Goal: Communication & Community: Participate in discussion

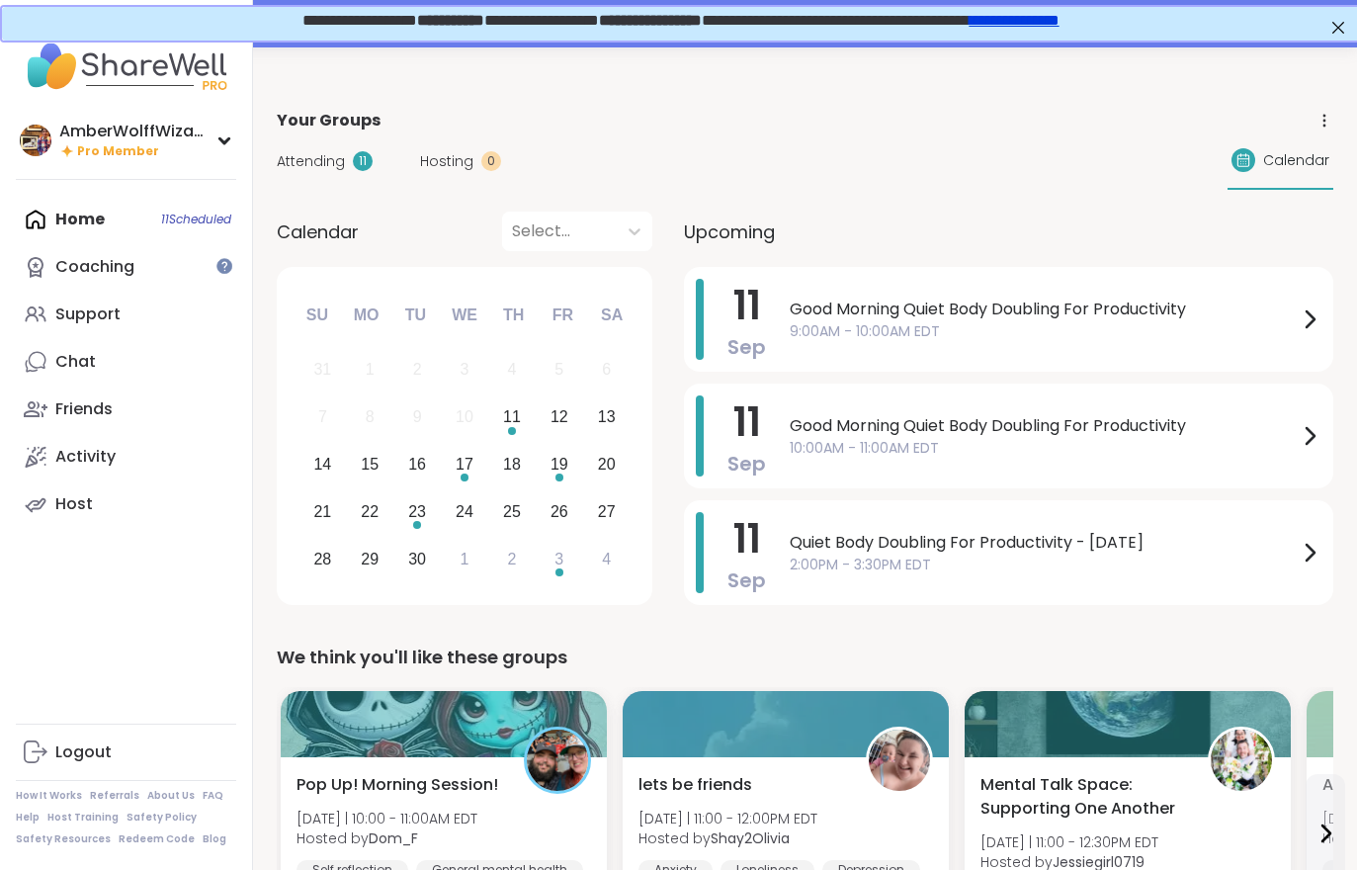
click at [326, 170] on span "Attending" at bounding box center [311, 161] width 68 height 21
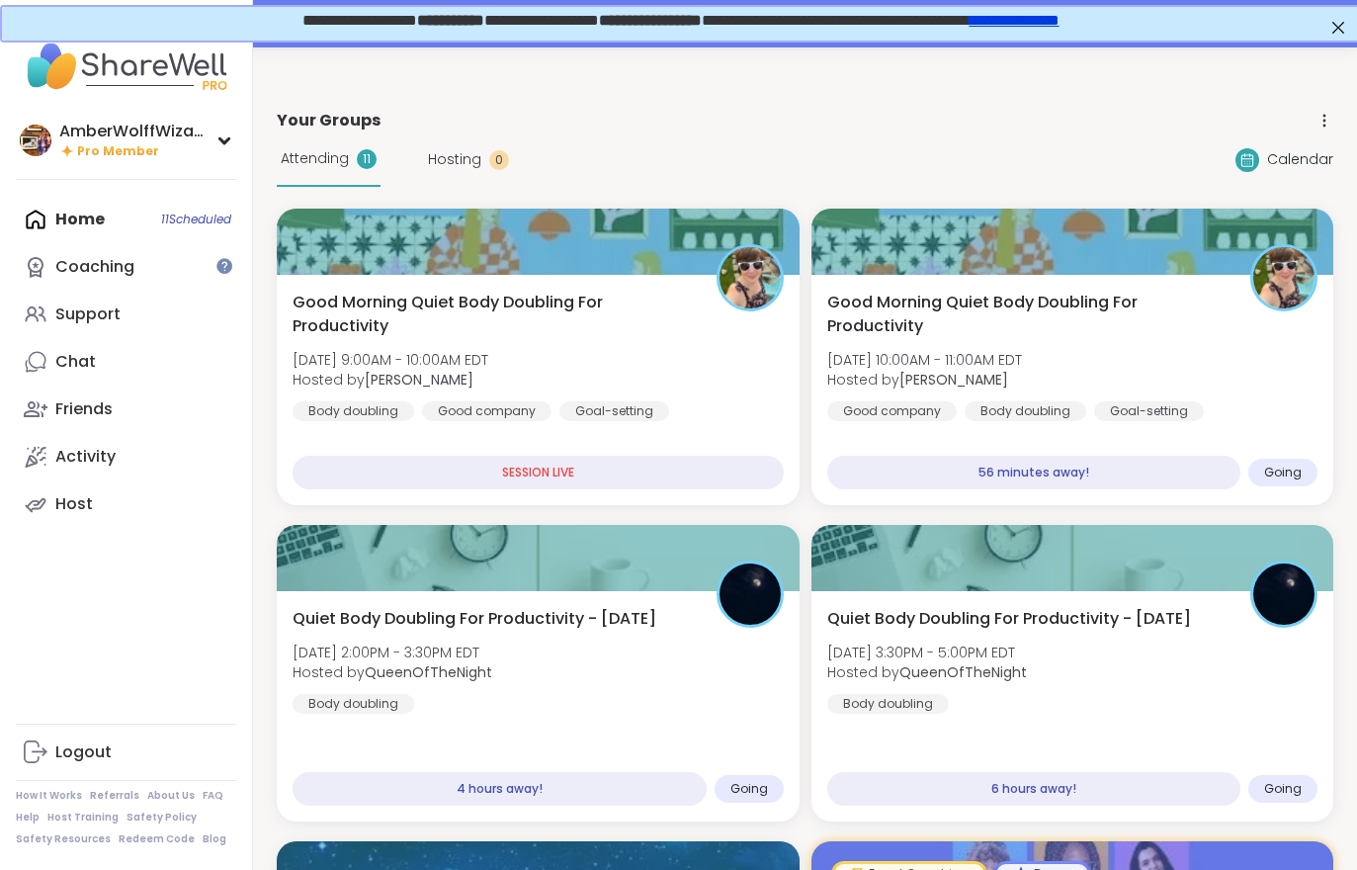
click at [336, 181] on div "Attending 11" at bounding box center [329, 159] width 104 height 54
click at [452, 429] on div "Good Morning Quiet Body Doubling For Productivity Thu, Sep 11 | 9:00AM - 10:00A…" at bounding box center [538, 390] width 523 height 230
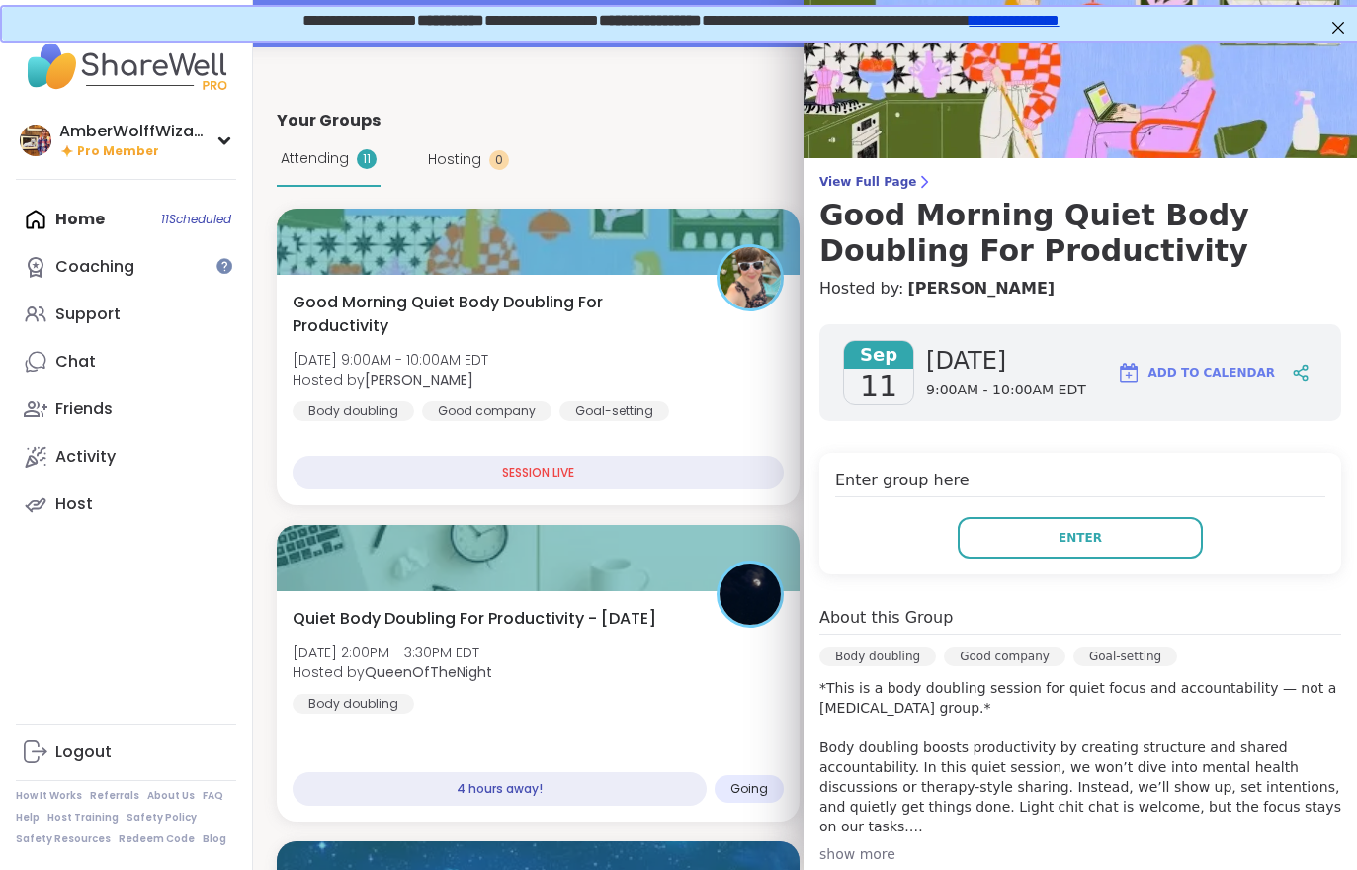
click at [1058, 536] on button "Enter" at bounding box center [1080, 538] width 245 height 42
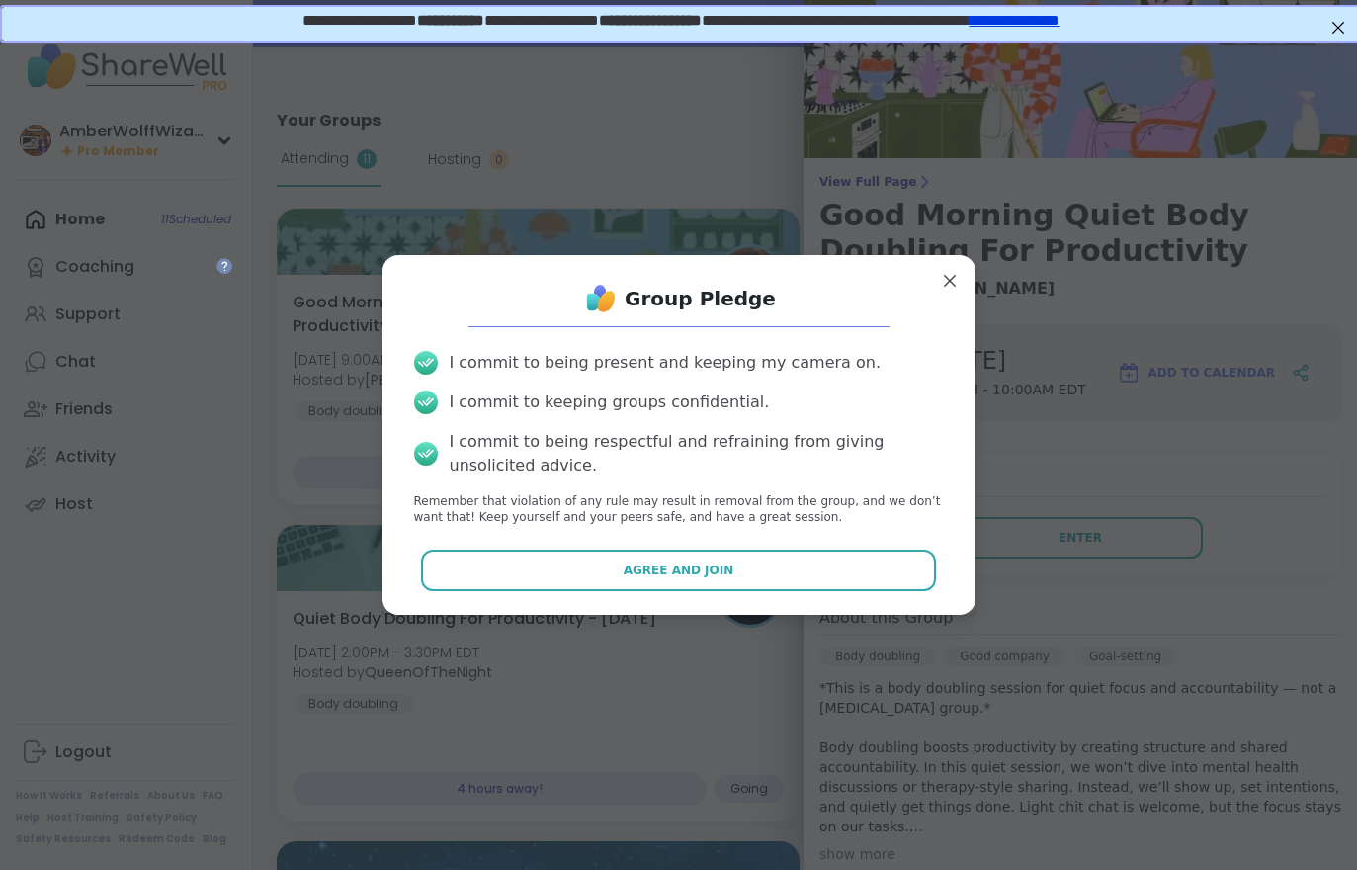
click at [748, 563] on button "Agree and Join" at bounding box center [678, 571] width 515 height 42
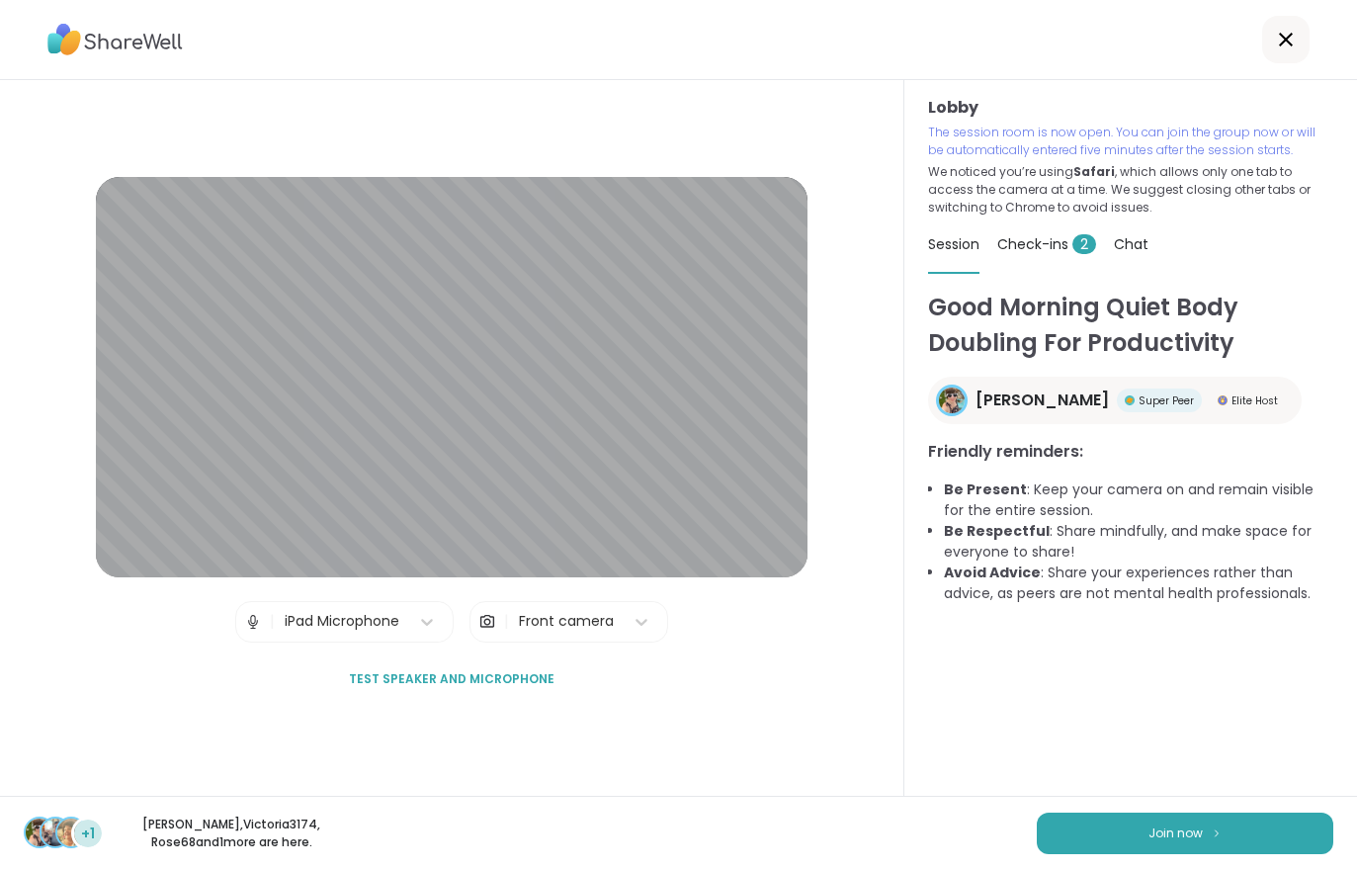
click at [1027, 267] on div "Check-ins 2" at bounding box center [1047, 244] width 99 height 55
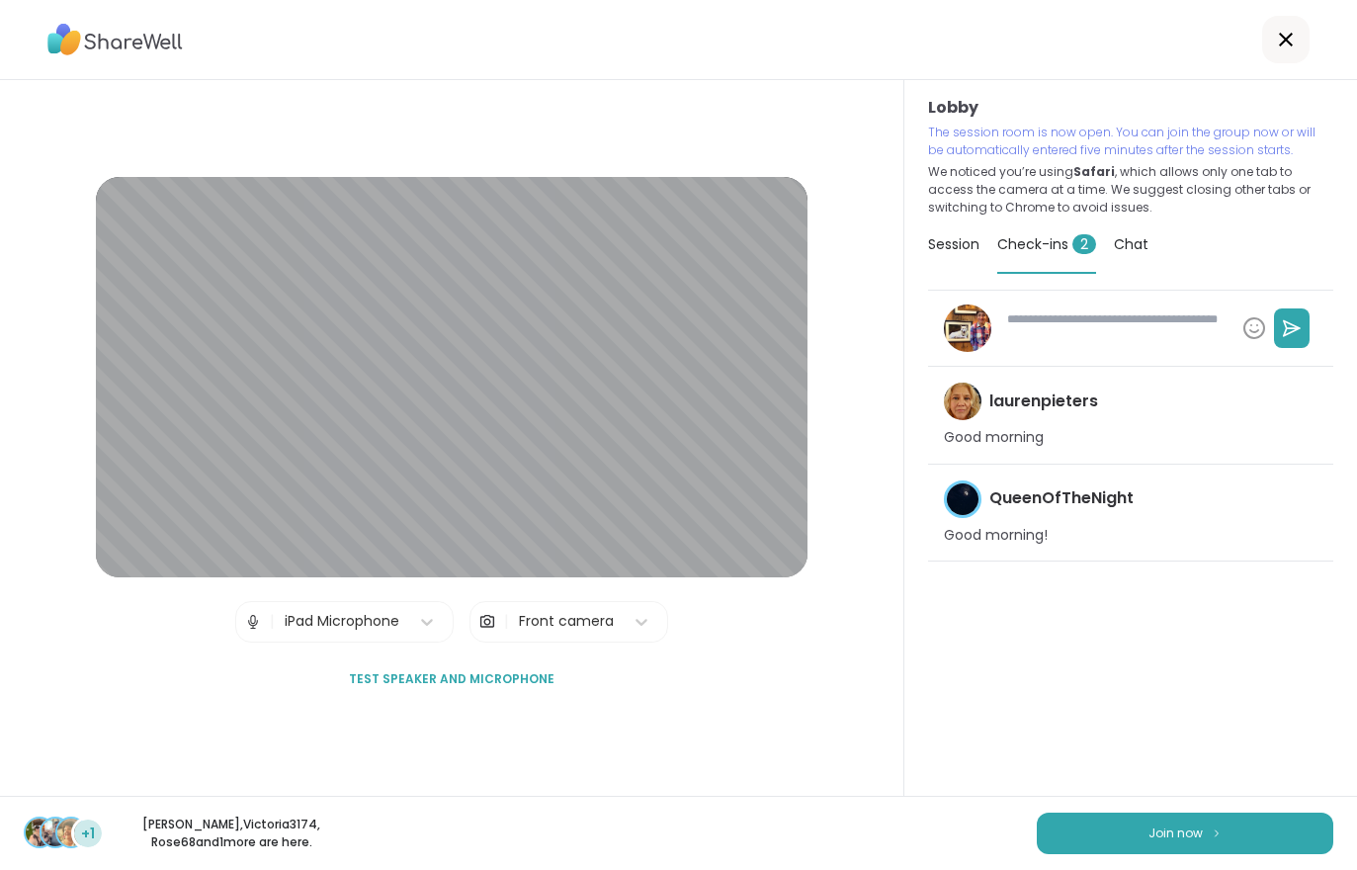
click at [1131, 825] on button "Join now" at bounding box center [1185, 834] width 297 height 42
type textarea "*"
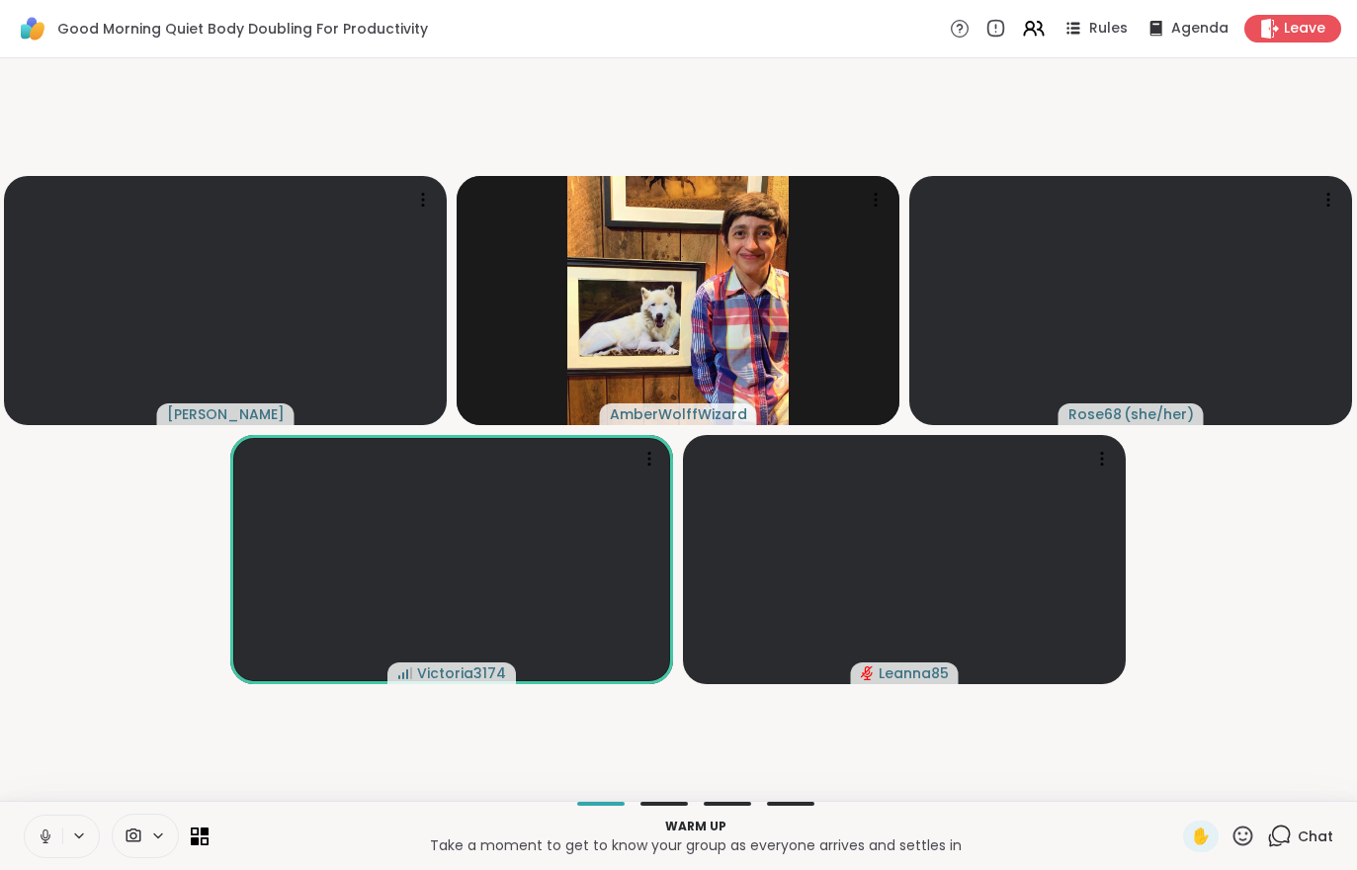
click at [1288, 36] on span "Leave" at bounding box center [1305, 29] width 42 height 20
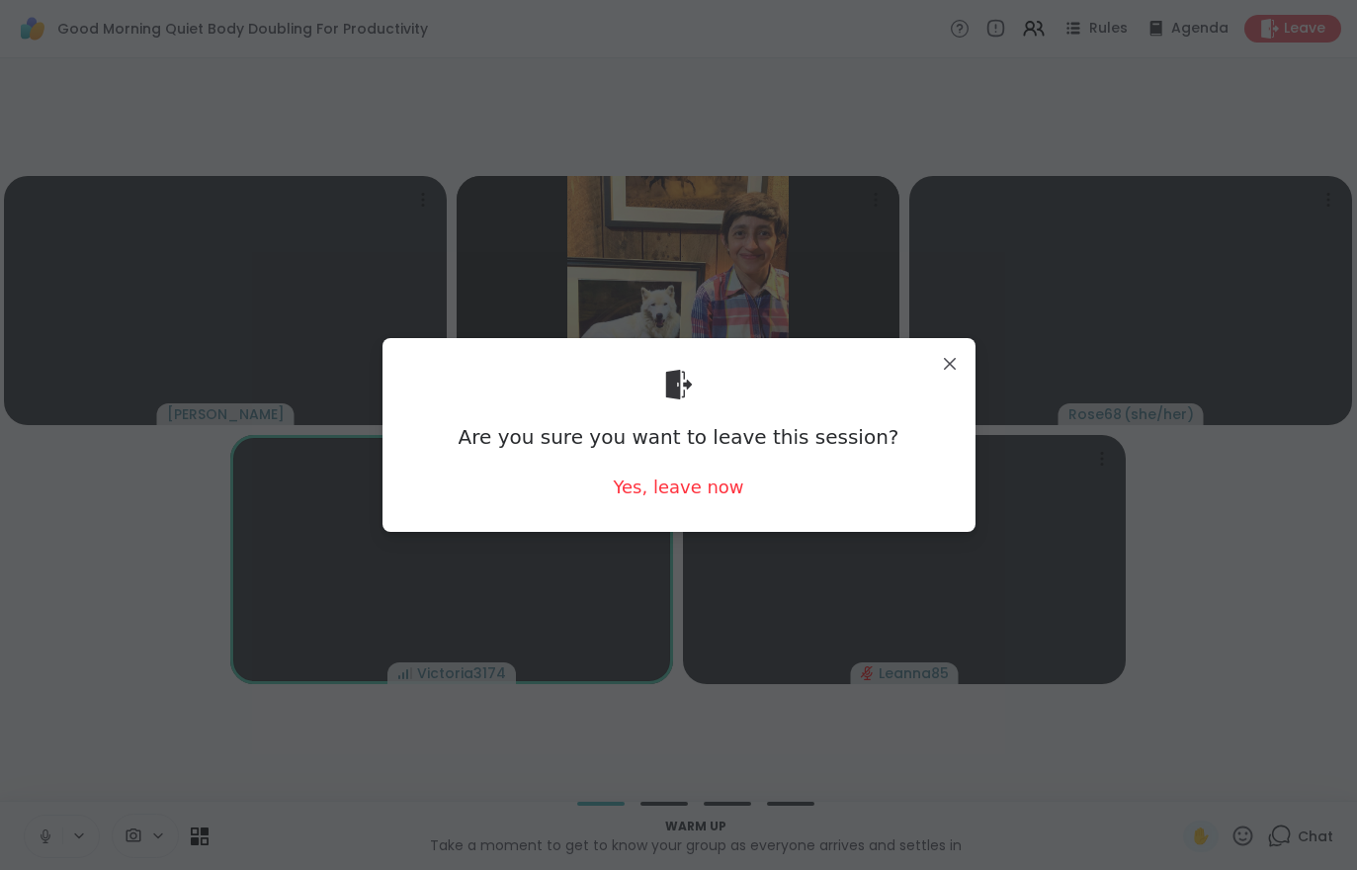
click at [674, 493] on div "Yes, leave now" at bounding box center [678, 487] width 130 height 25
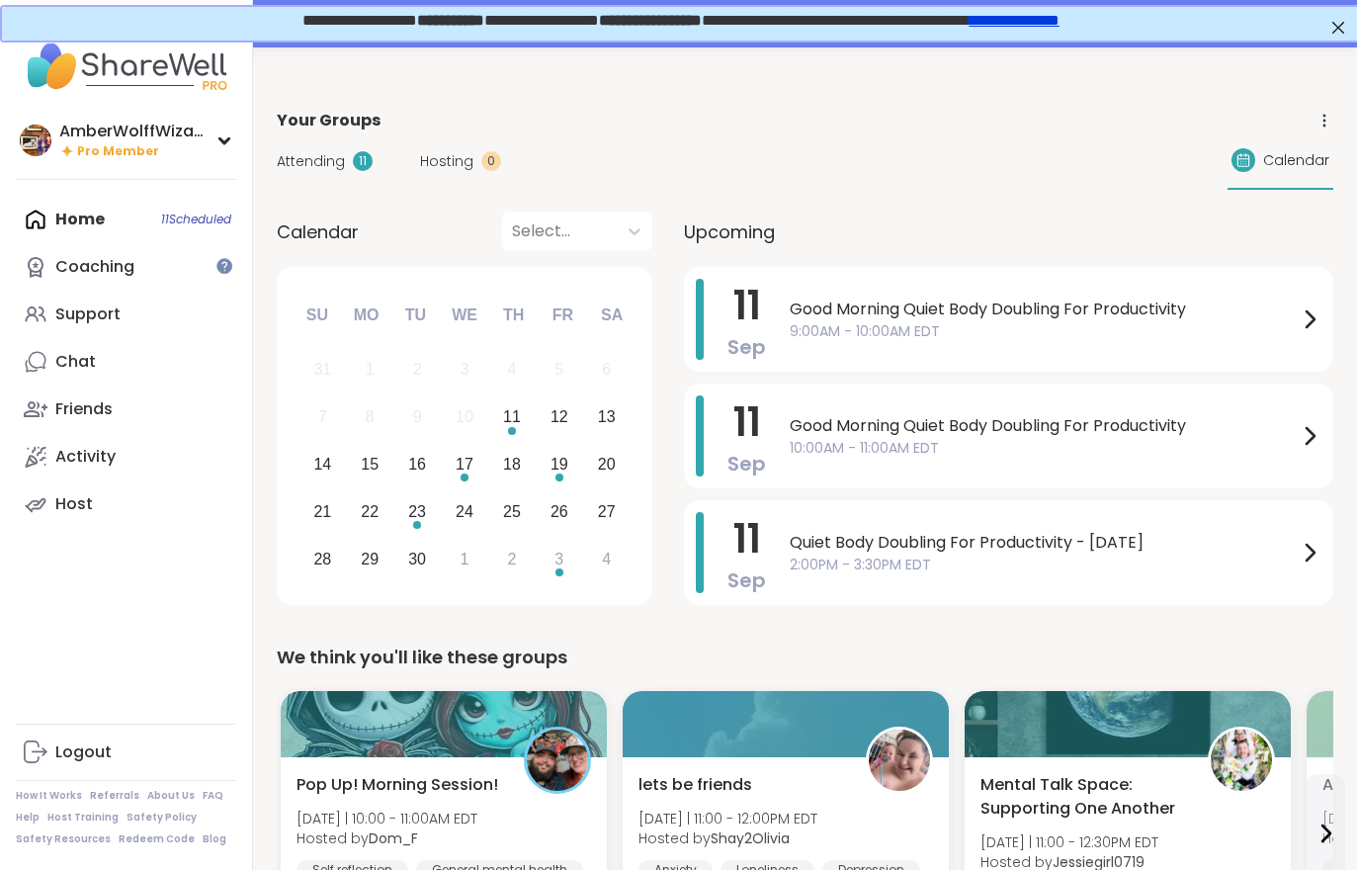
click at [329, 173] on div "Attending 11 Hosting 0 Calendar" at bounding box center [805, 160] width 1057 height 57
click at [323, 169] on span "Attending" at bounding box center [311, 161] width 68 height 21
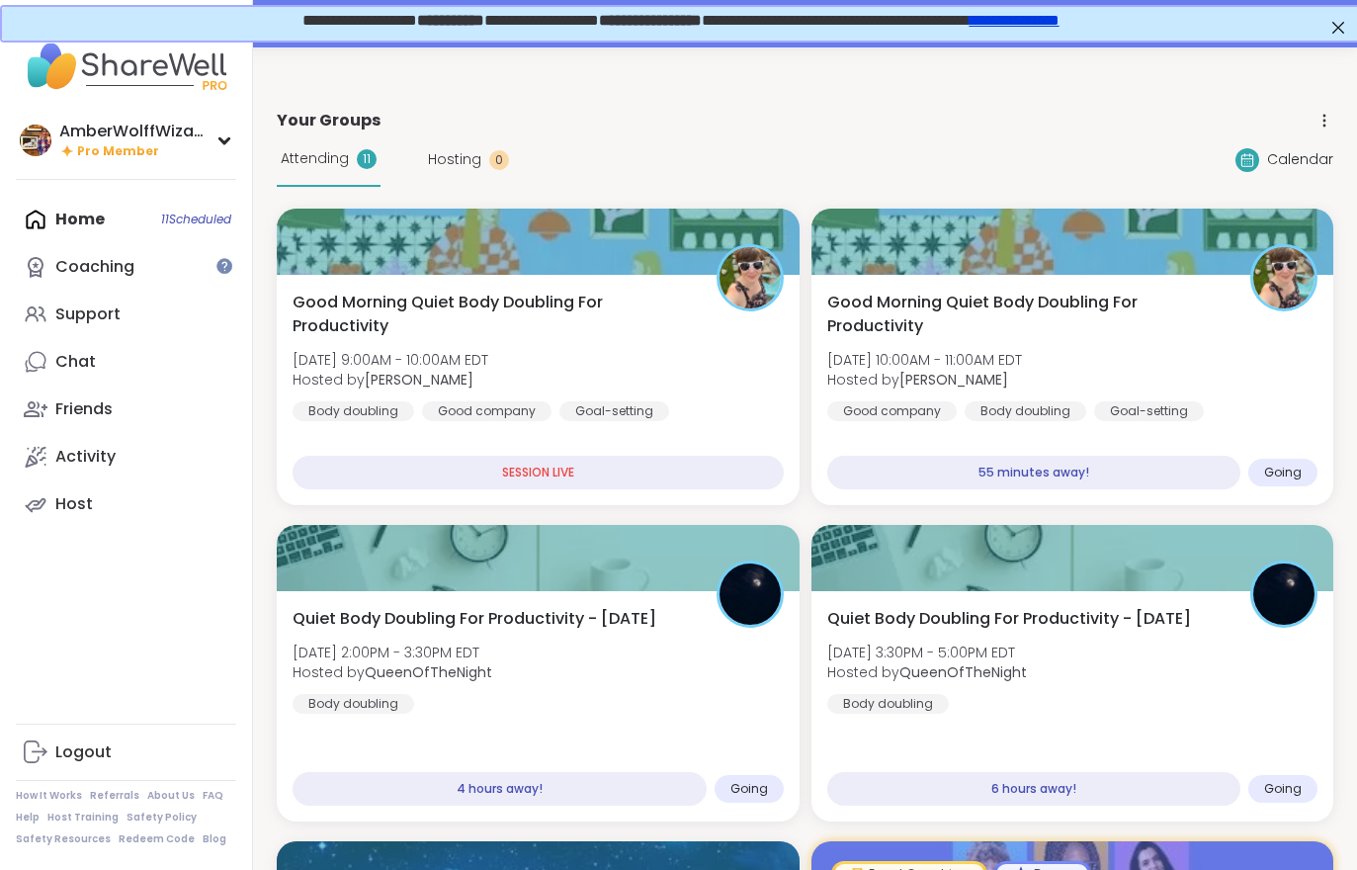
click at [630, 421] on div "Goal-setting" at bounding box center [615, 411] width 110 height 20
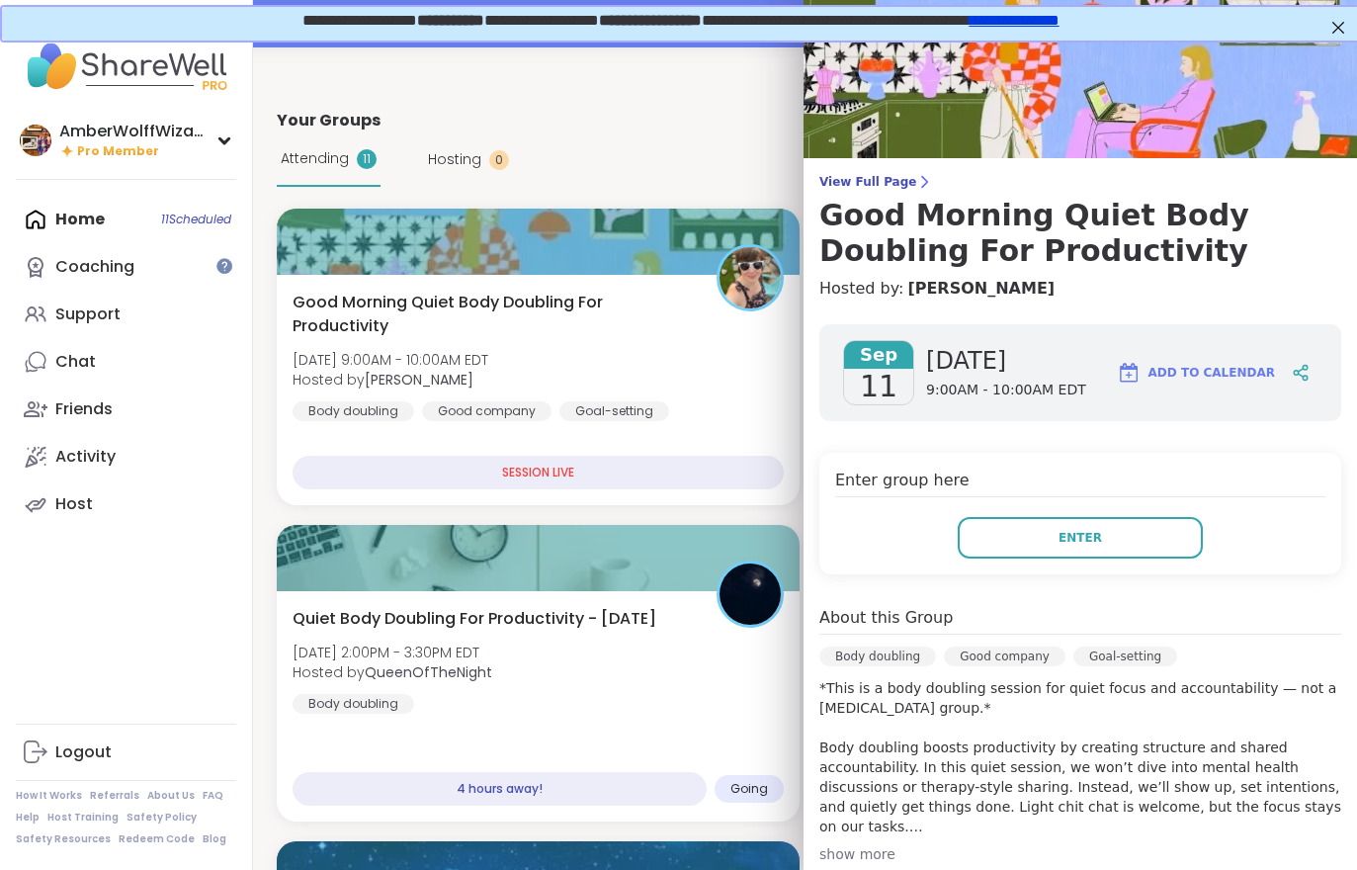
click at [1039, 537] on button "Enter" at bounding box center [1080, 538] width 245 height 42
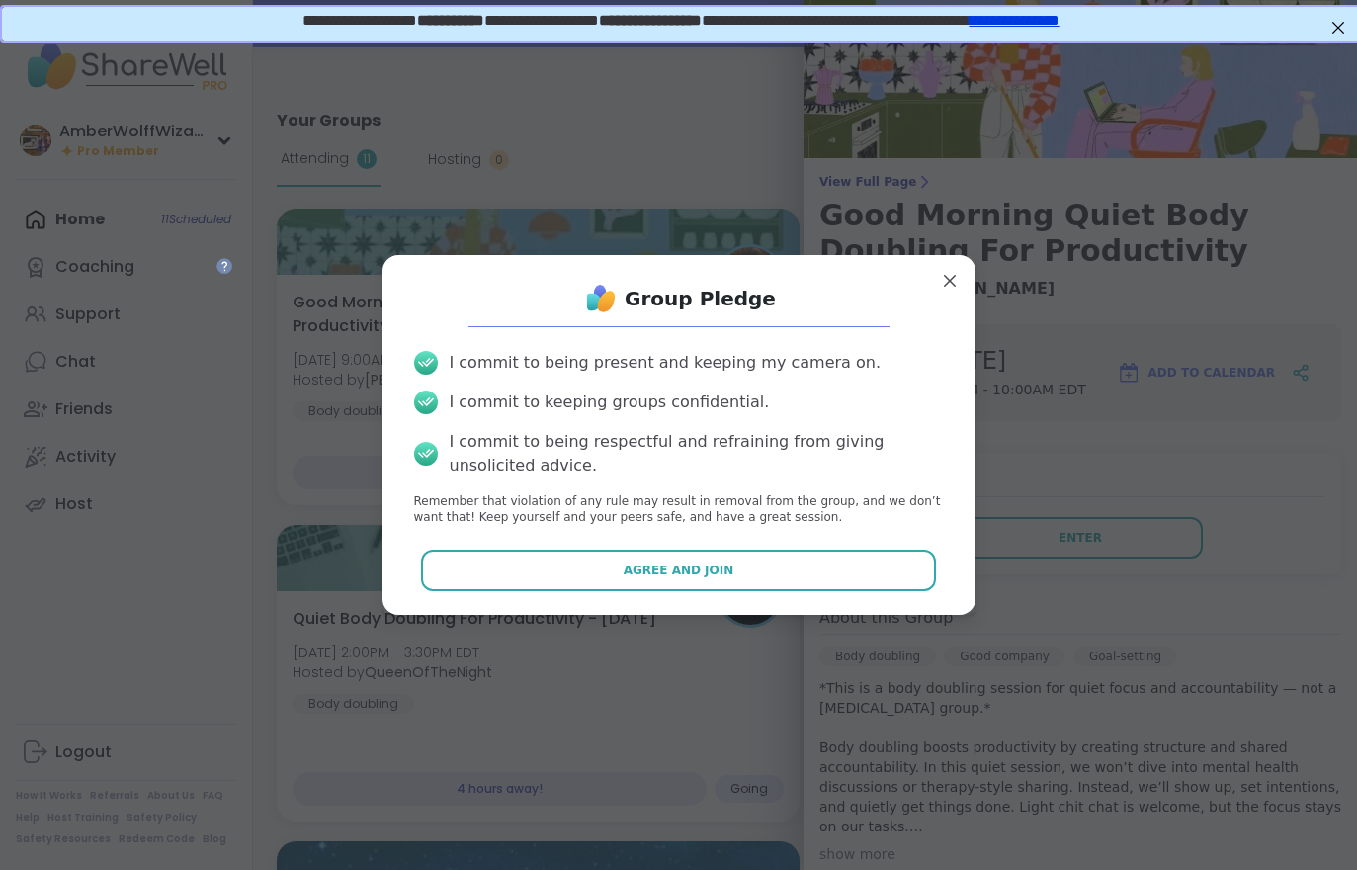
click at [754, 558] on button "Agree and Join" at bounding box center [678, 571] width 515 height 42
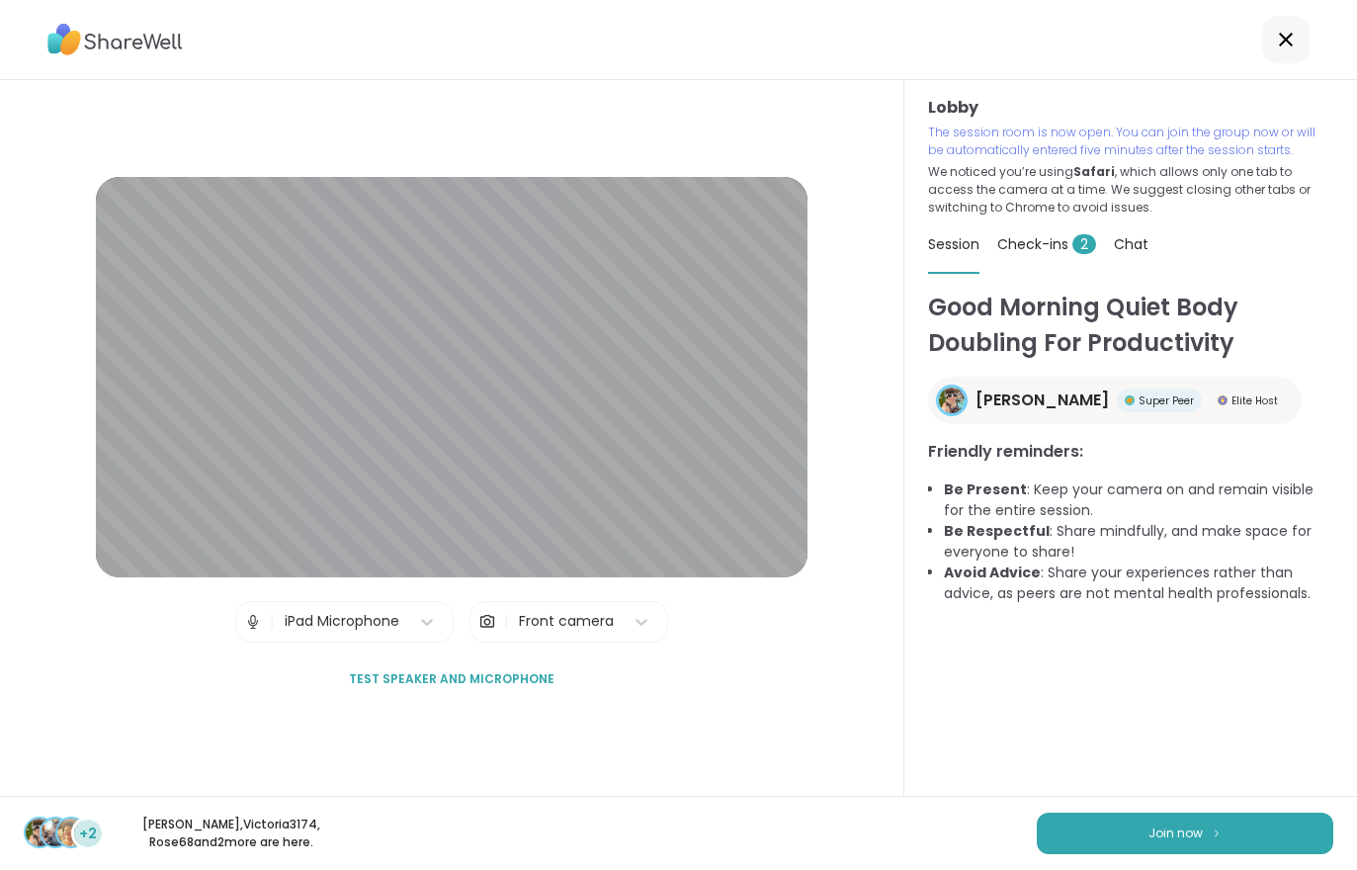
click at [1081, 819] on button "Join now" at bounding box center [1185, 834] width 297 height 42
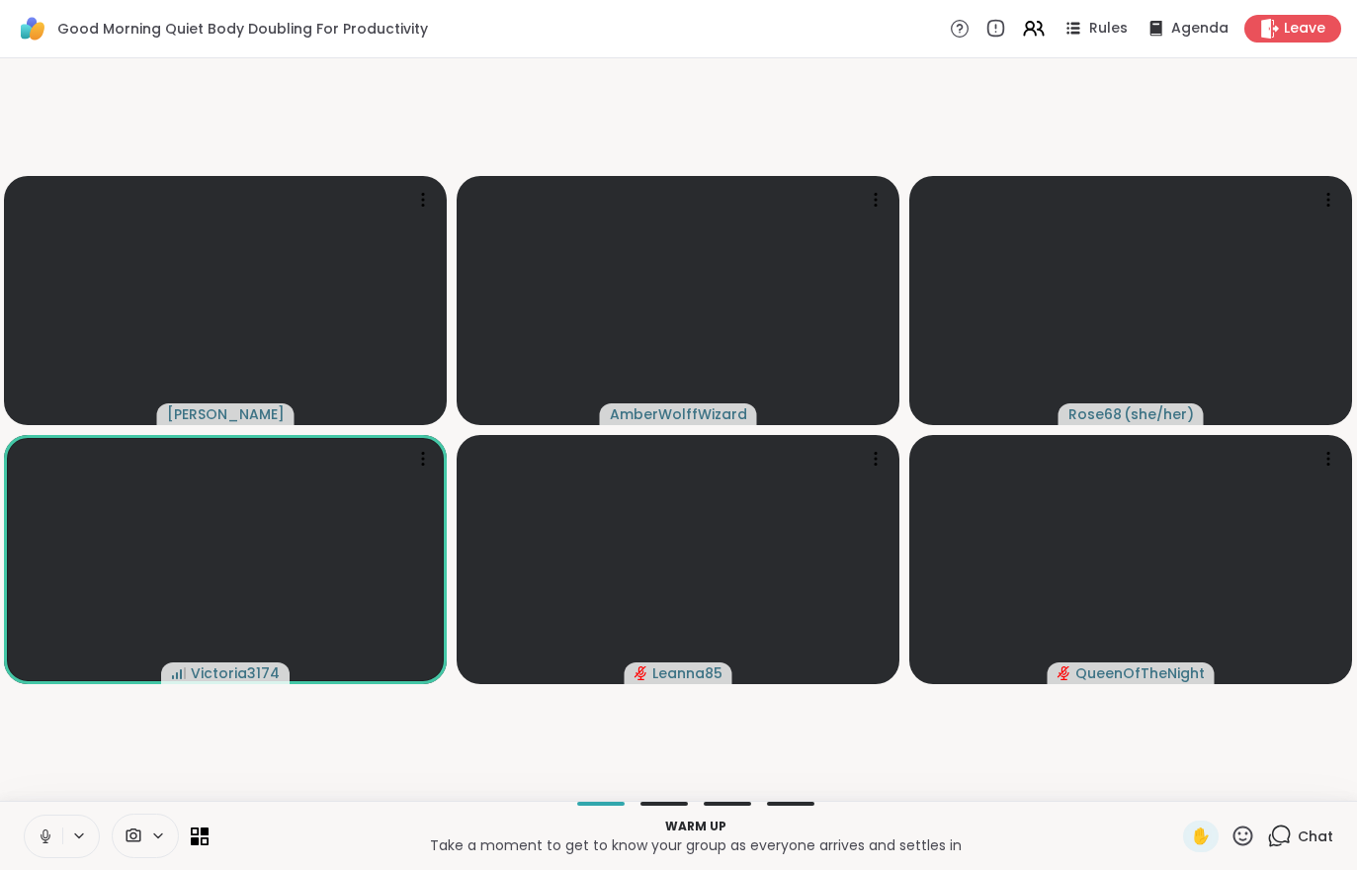
click at [1299, 850] on div "Chat" at bounding box center [1300, 837] width 66 height 32
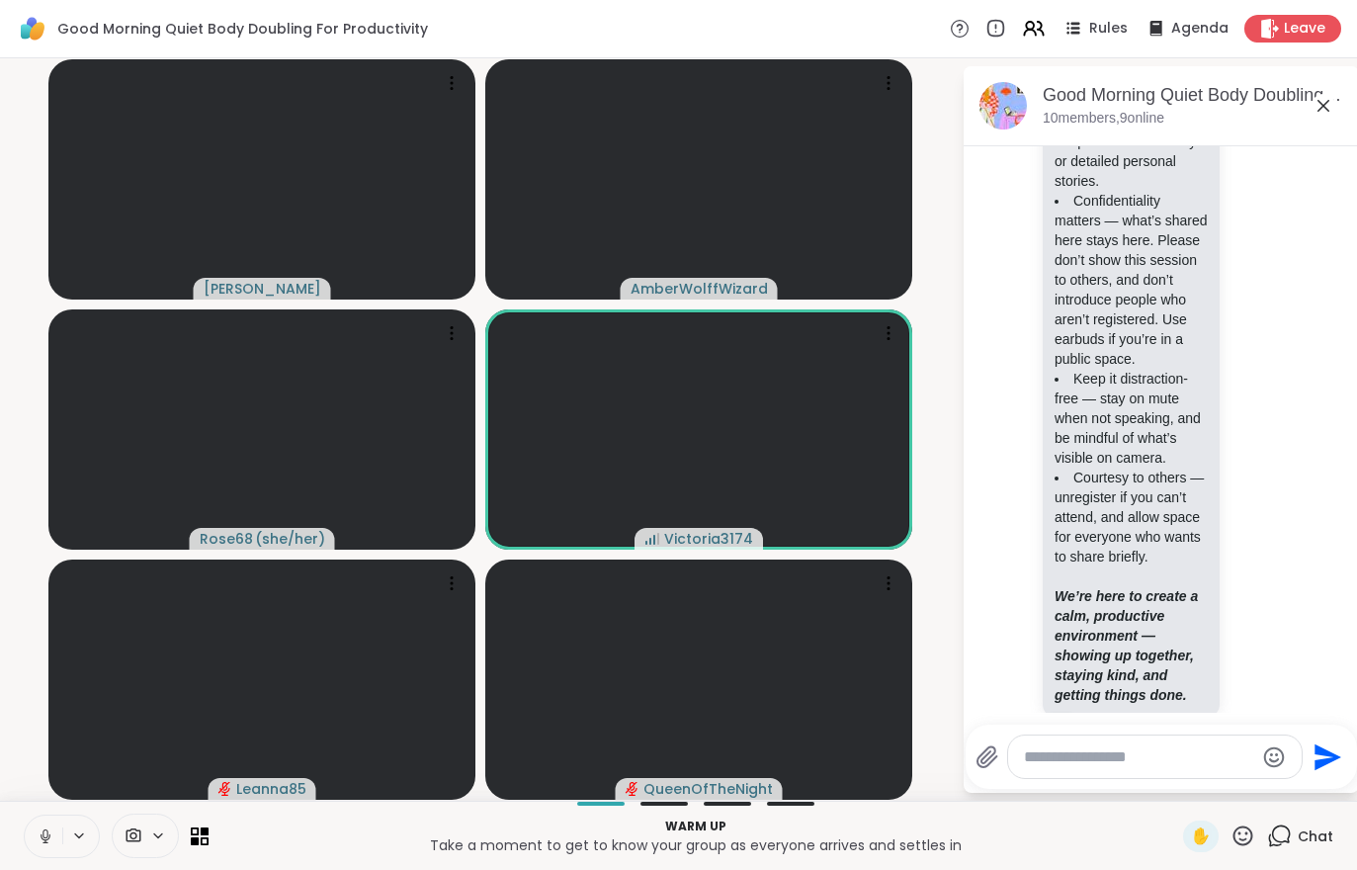
scroll to position [396, 0]
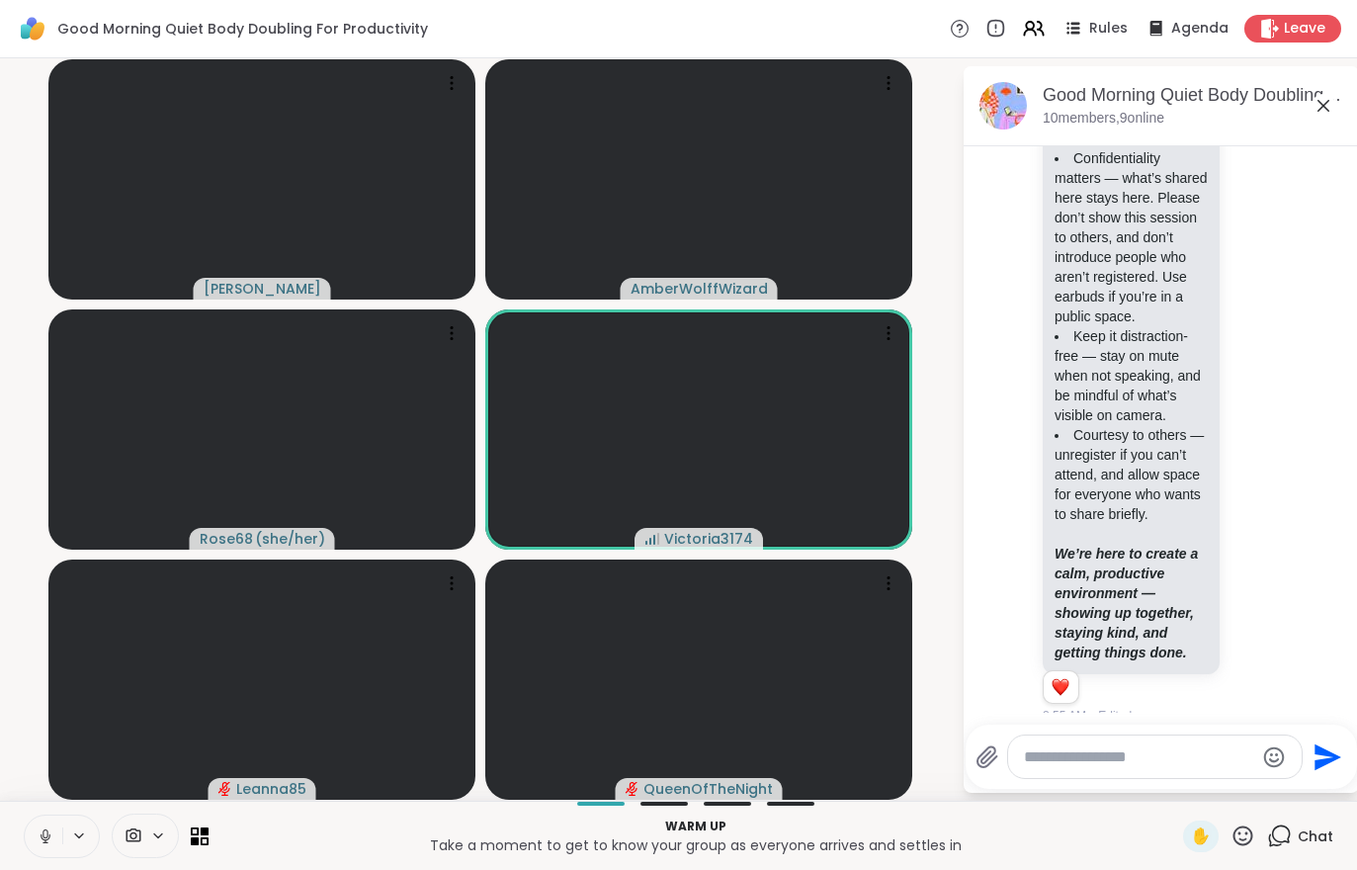
click at [55, 806] on div "Warm up Take a moment to get to know your group as everyone arrives and settles…" at bounding box center [678, 835] width 1357 height 69
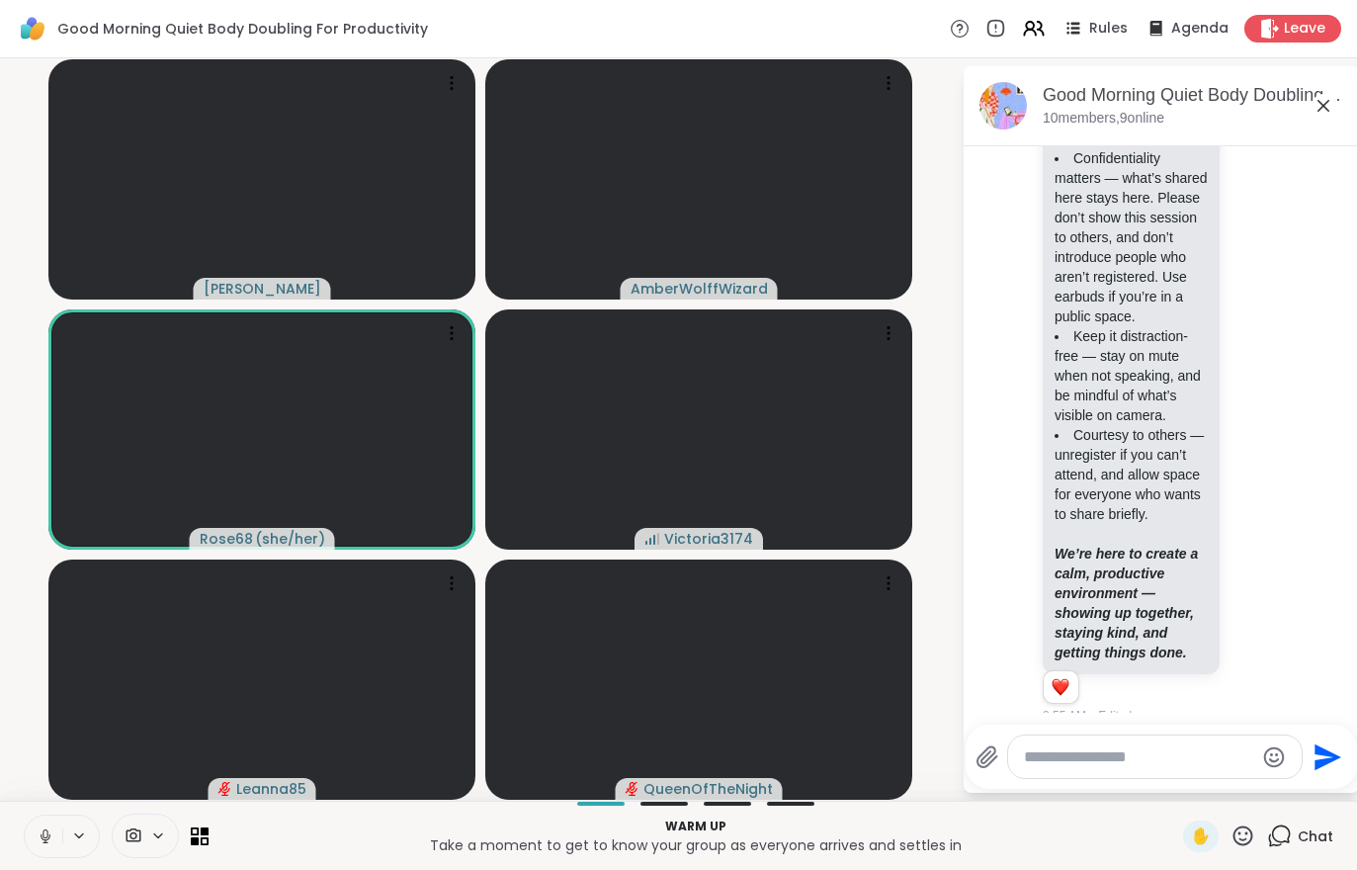
click at [45, 834] on icon at bounding box center [46, 836] width 18 height 18
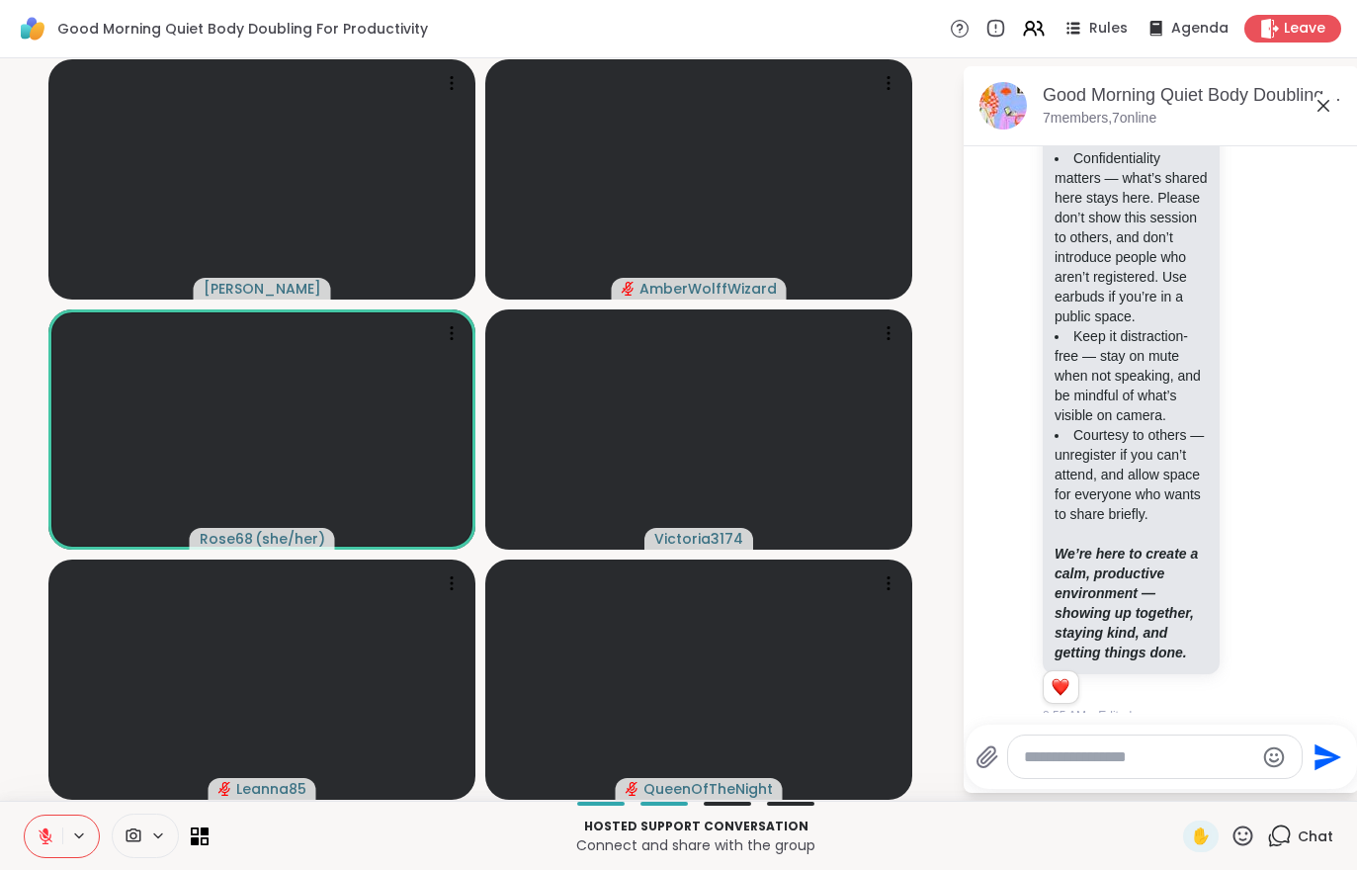
scroll to position [521, 0]
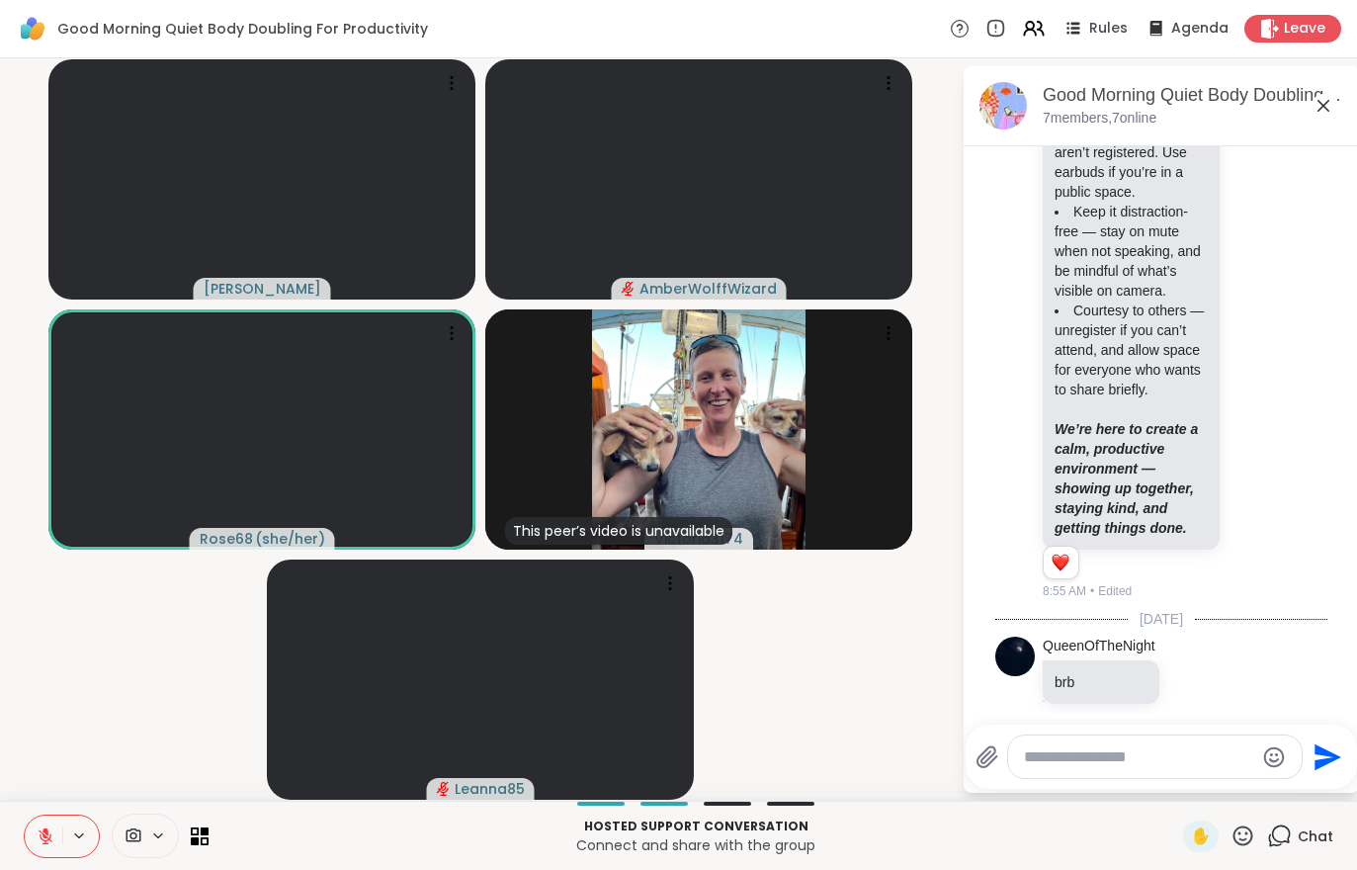
click at [38, 852] on button at bounding box center [44, 837] width 38 height 42
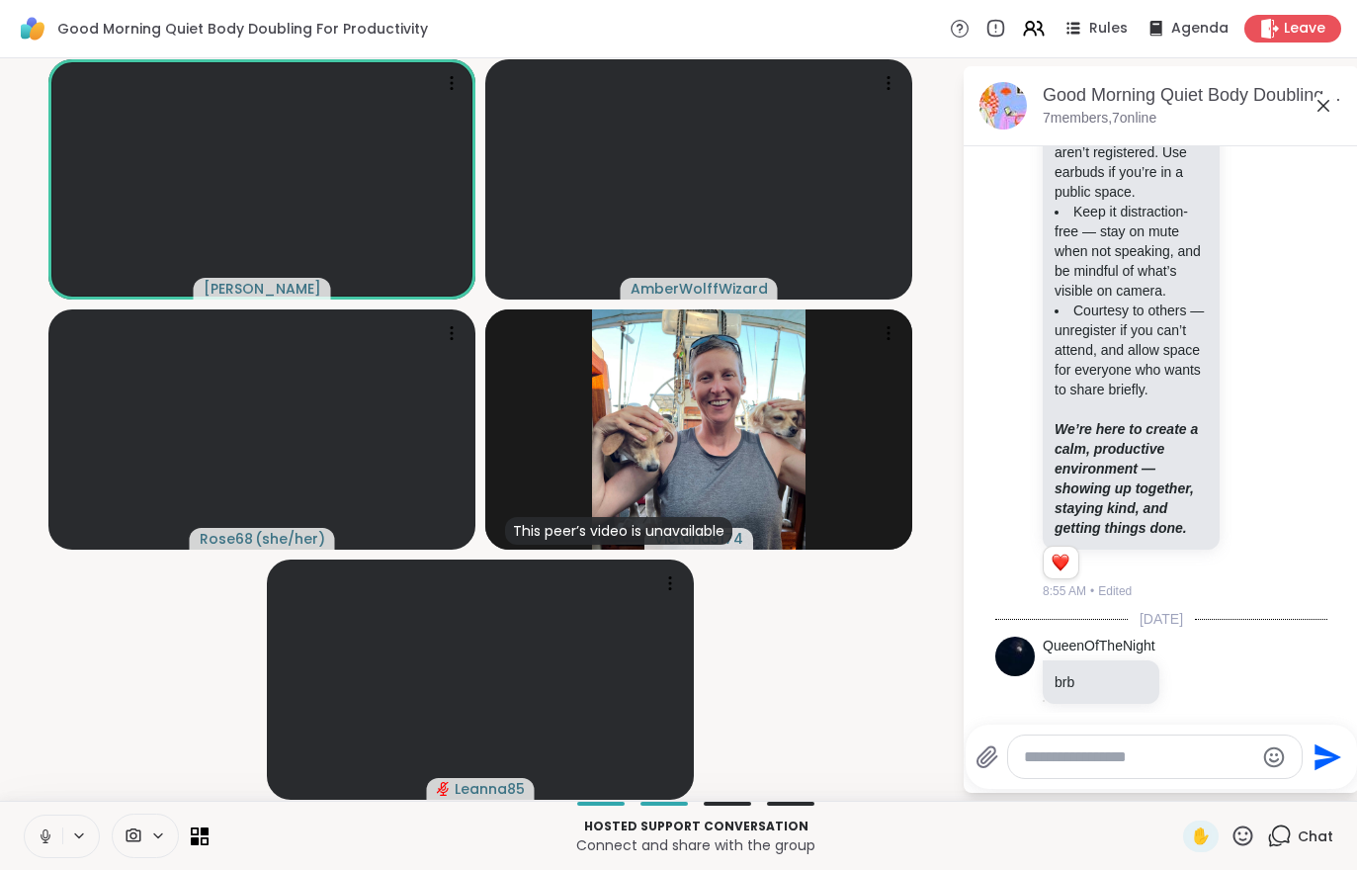
click at [43, 837] on icon at bounding box center [46, 836] width 18 height 18
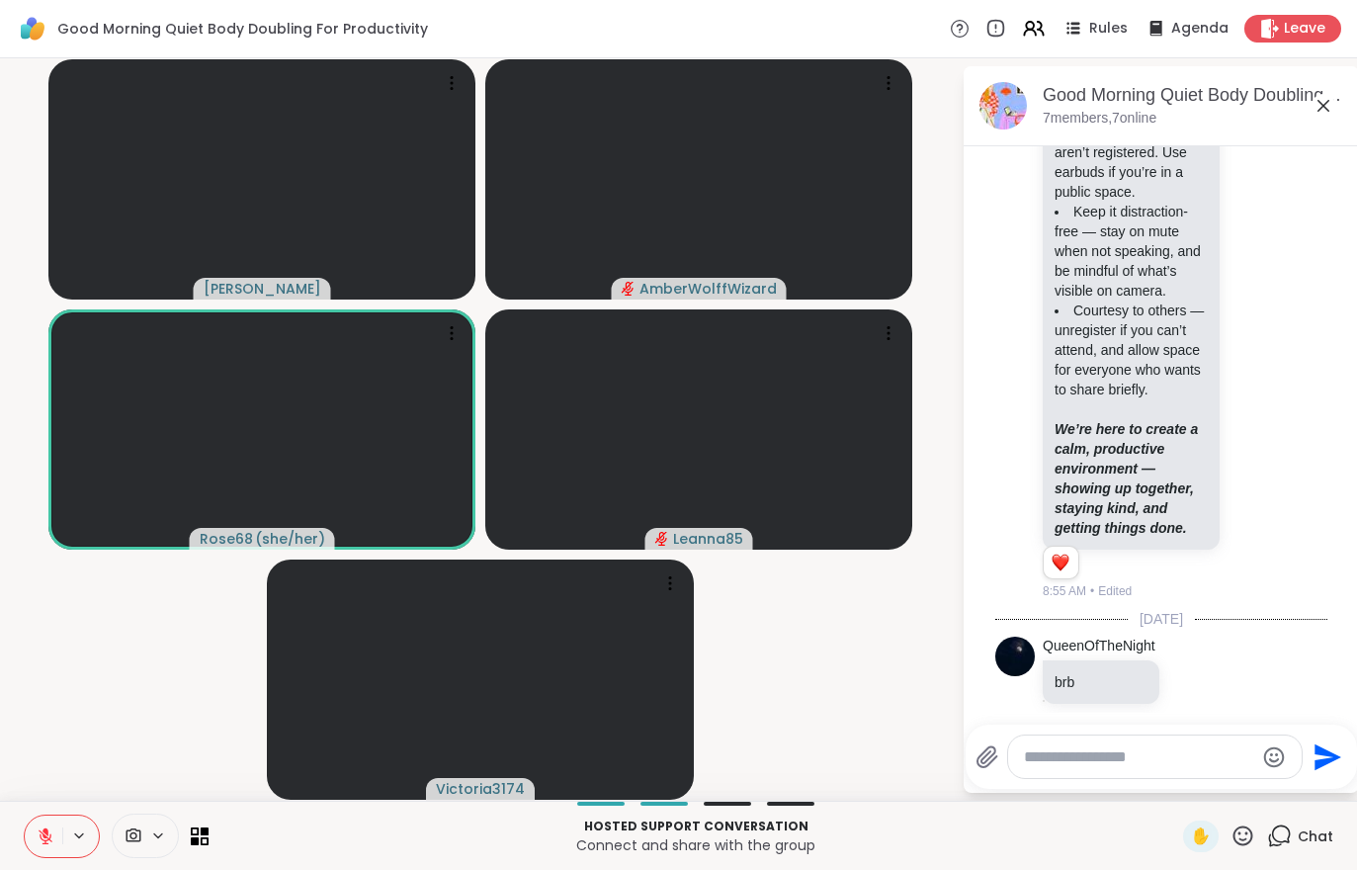
click at [43, 838] on icon at bounding box center [46, 836] width 18 height 18
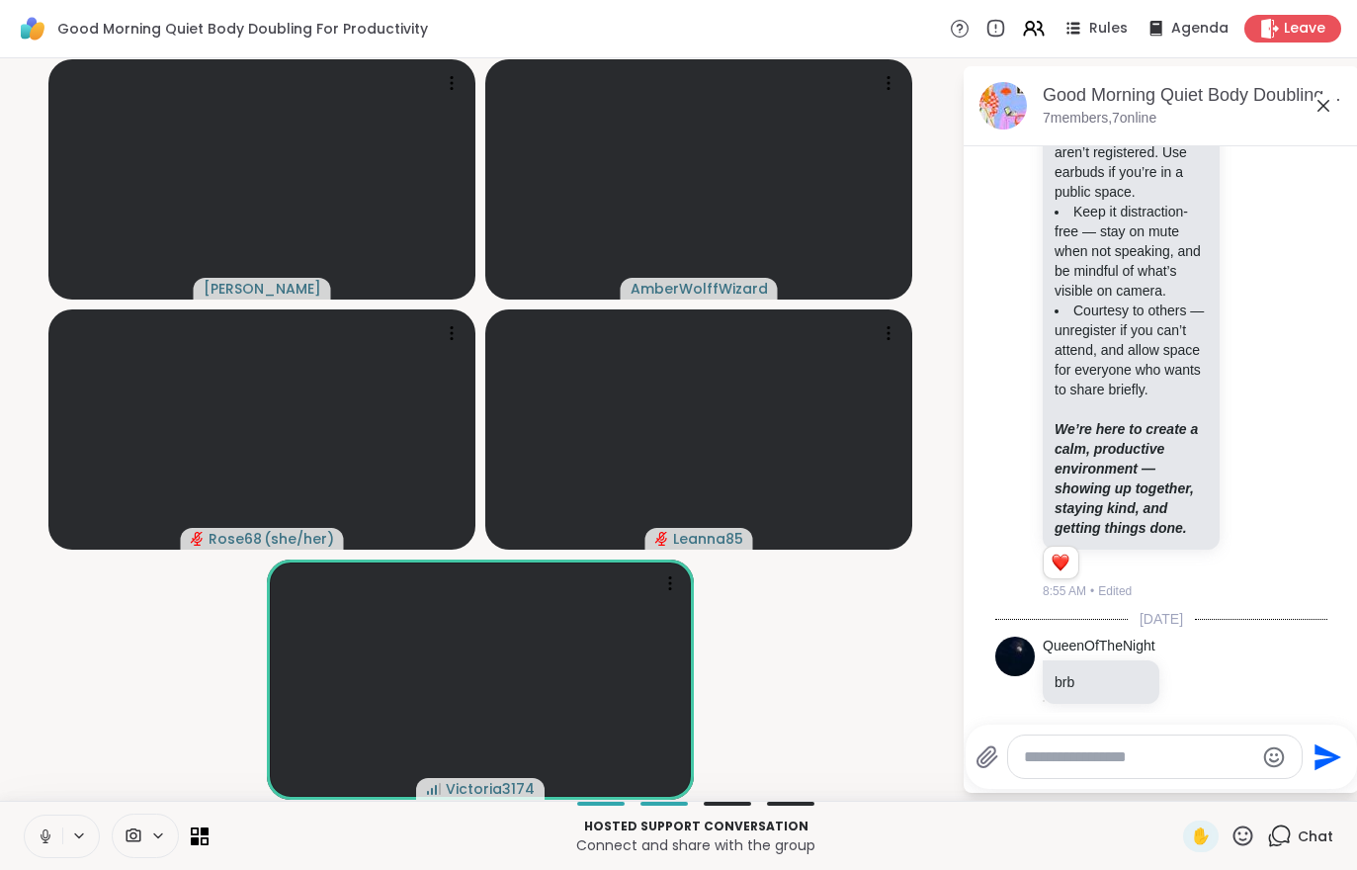
click at [1287, 24] on span "Leave" at bounding box center [1305, 29] width 42 height 20
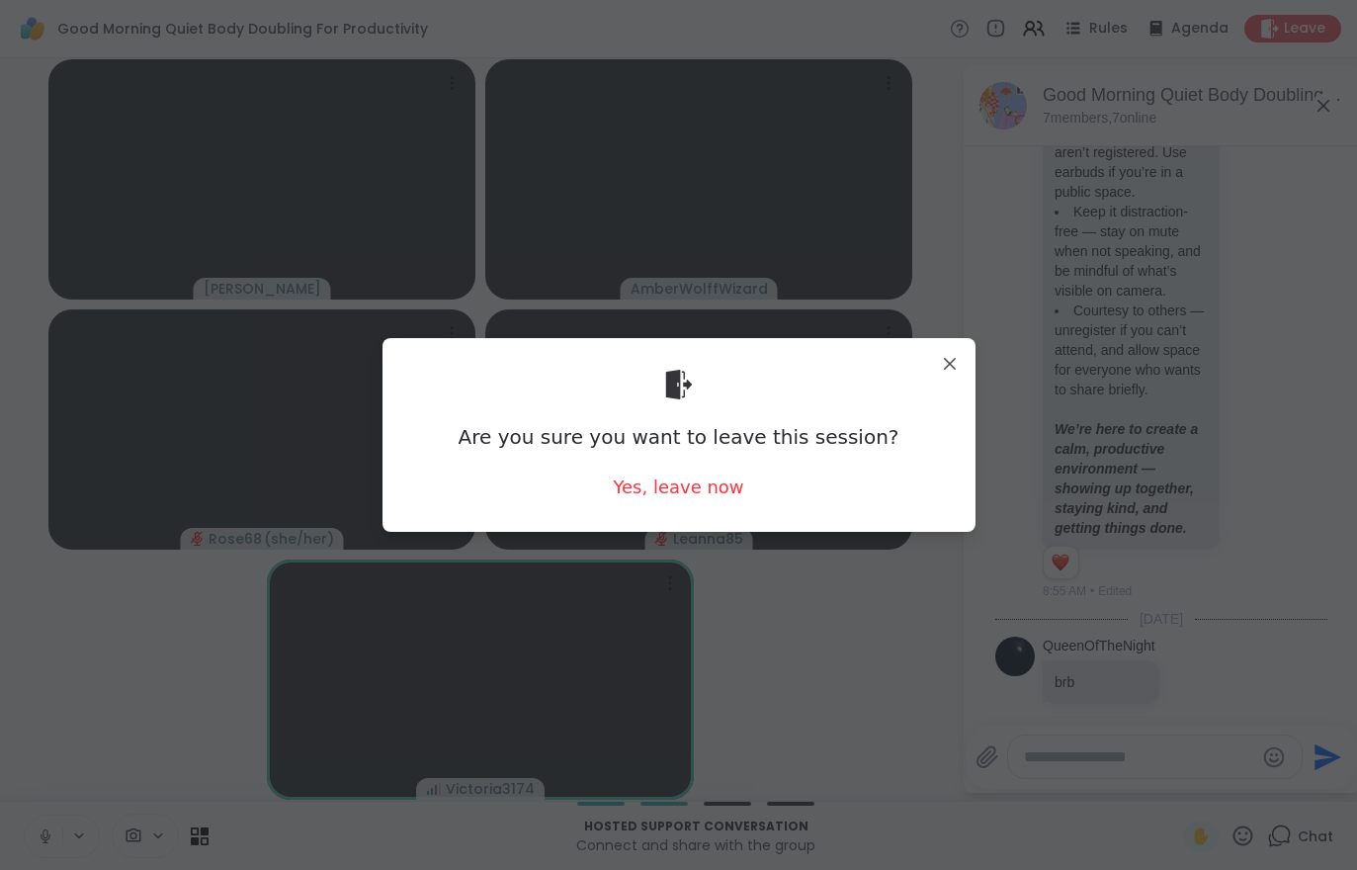
click at [683, 488] on div "Yes, leave now" at bounding box center [678, 487] width 130 height 25
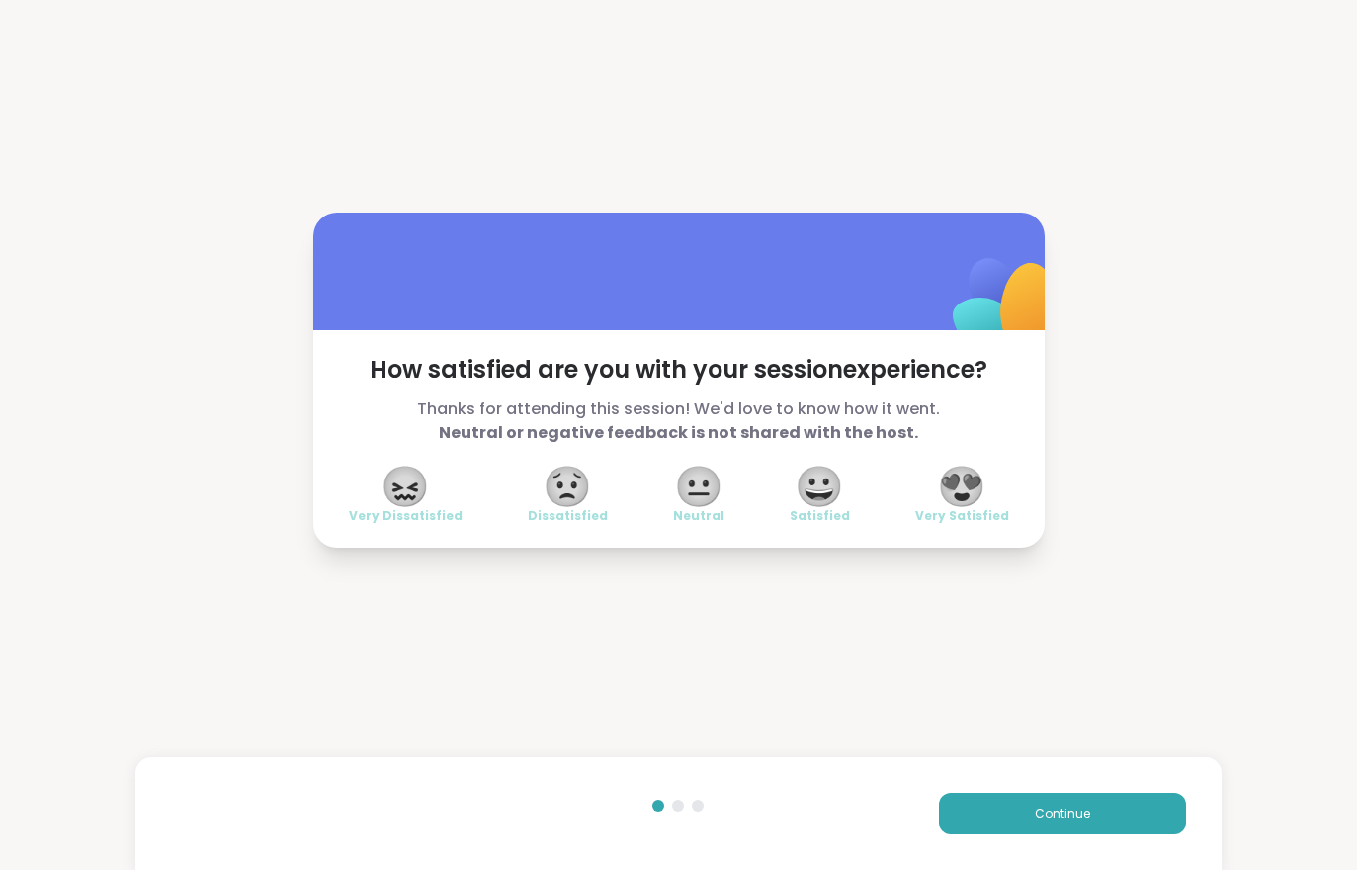
click at [1077, 808] on span "Continue" at bounding box center [1062, 814] width 55 height 18
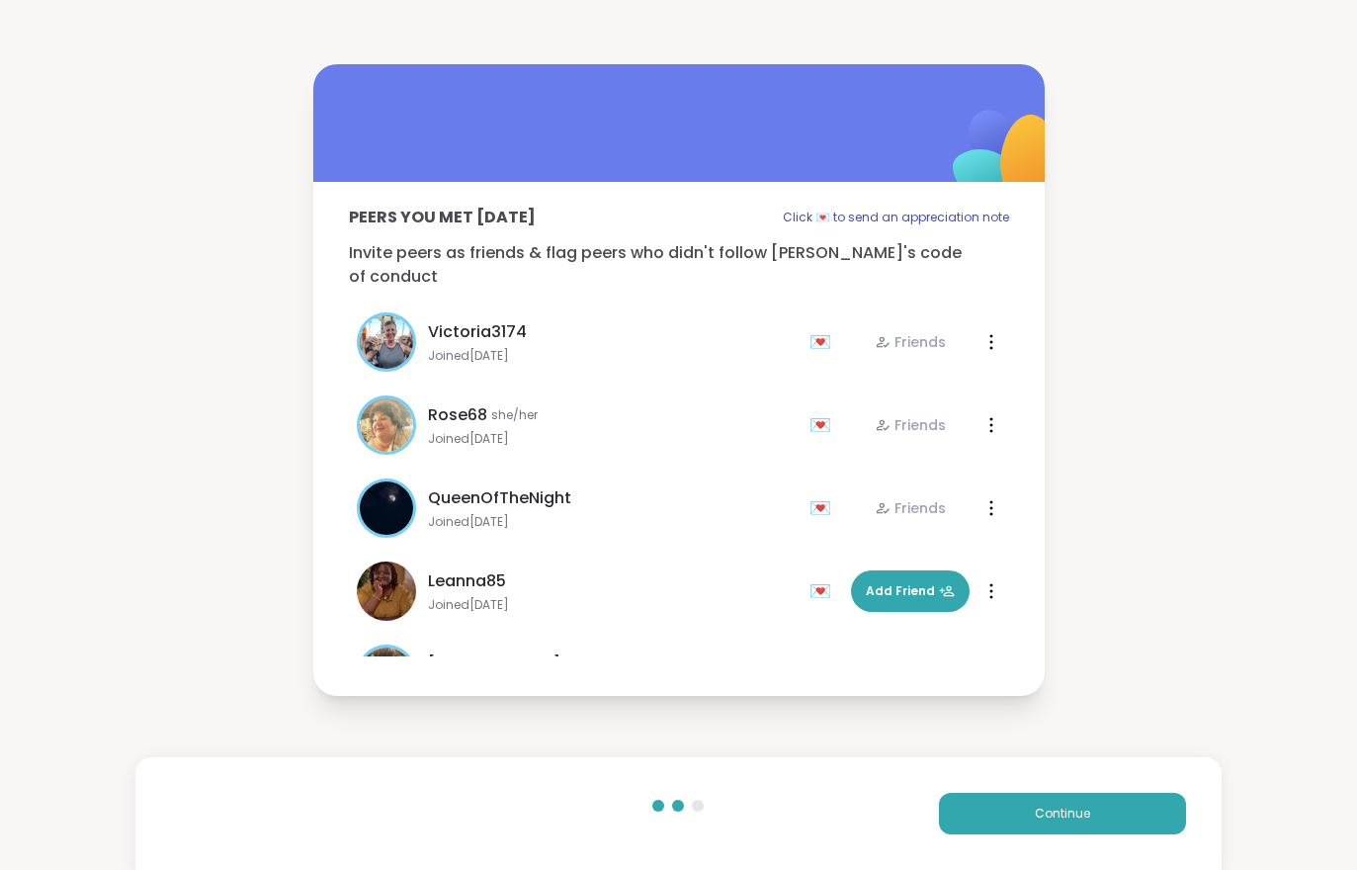
click at [1077, 808] on span "Continue" at bounding box center [1062, 814] width 55 height 18
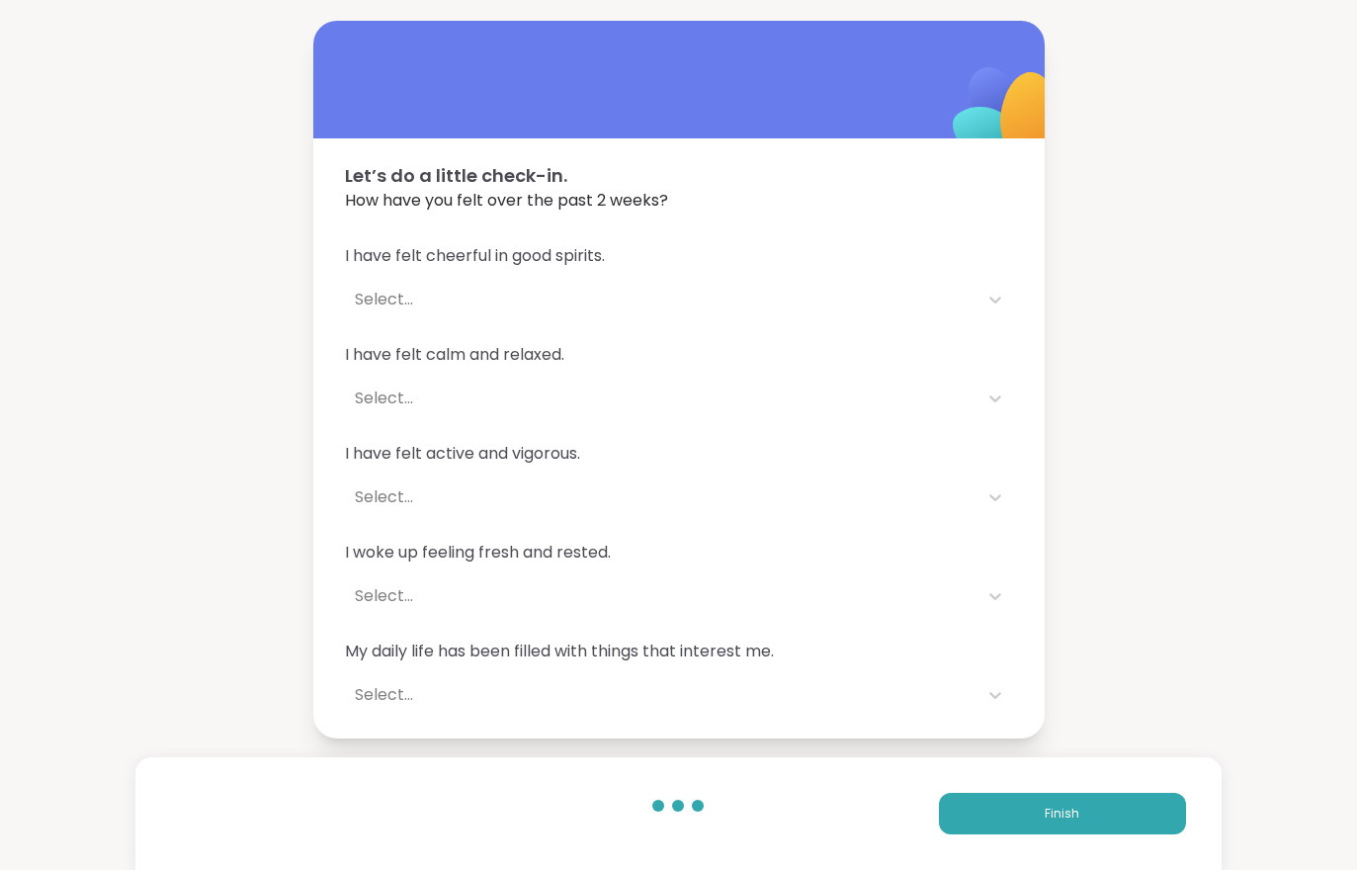
click at [1068, 807] on span "Finish" at bounding box center [1062, 814] width 35 height 18
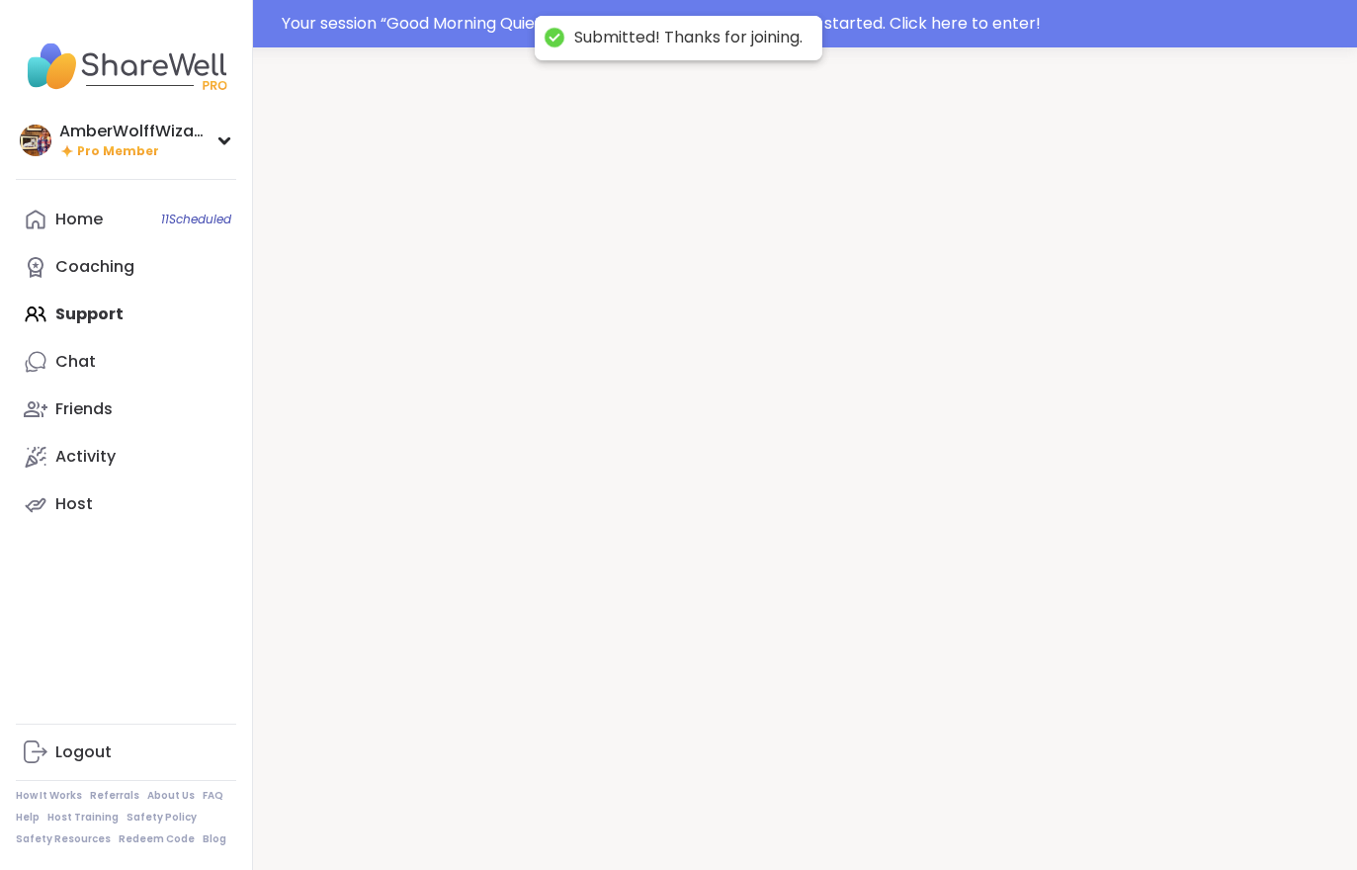
click at [1068, 807] on div at bounding box center [805, 482] width 1104 height 870
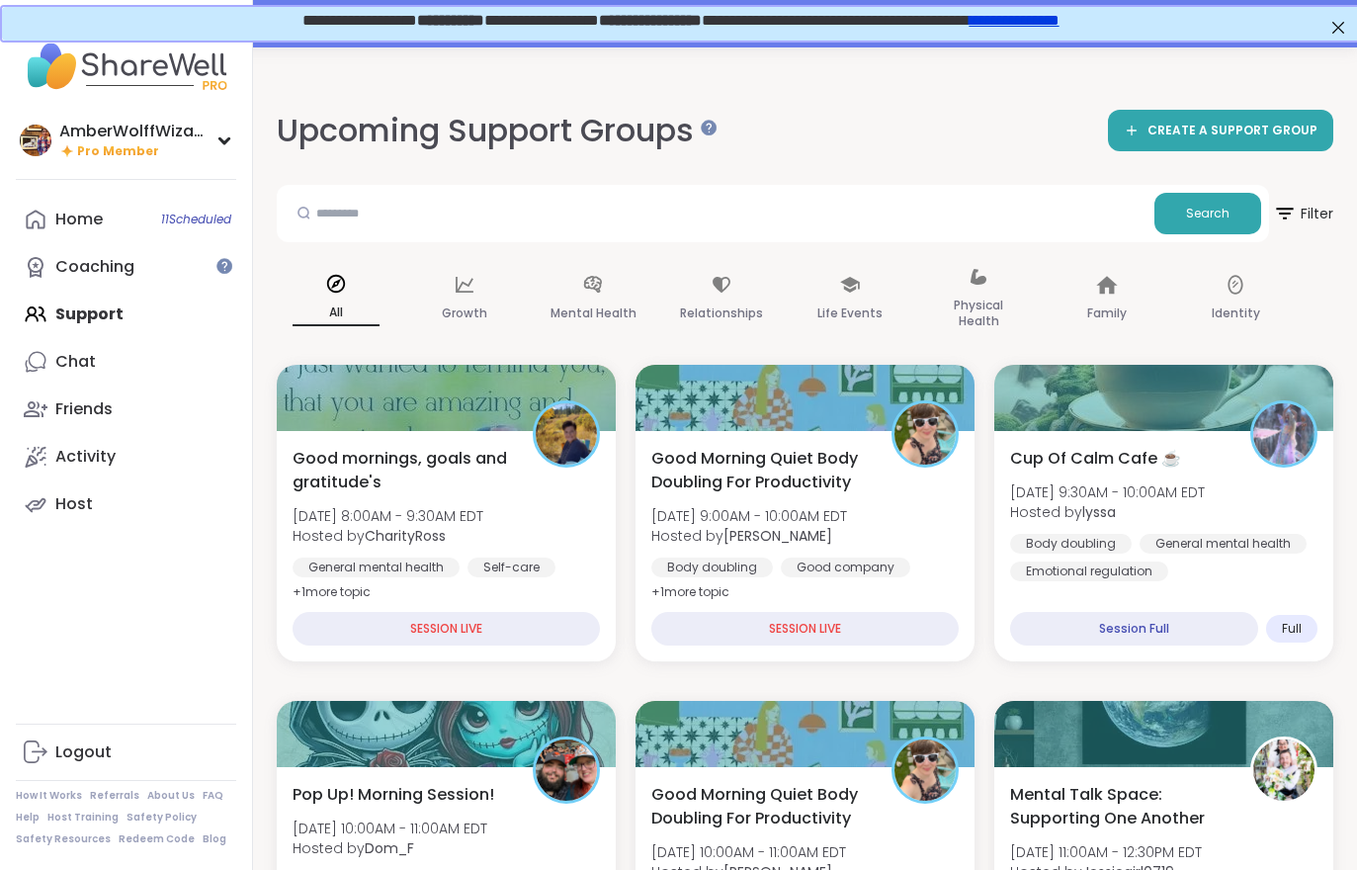
click at [85, 461] on div "Activity" at bounding box center [85, 457] width 60 height 22
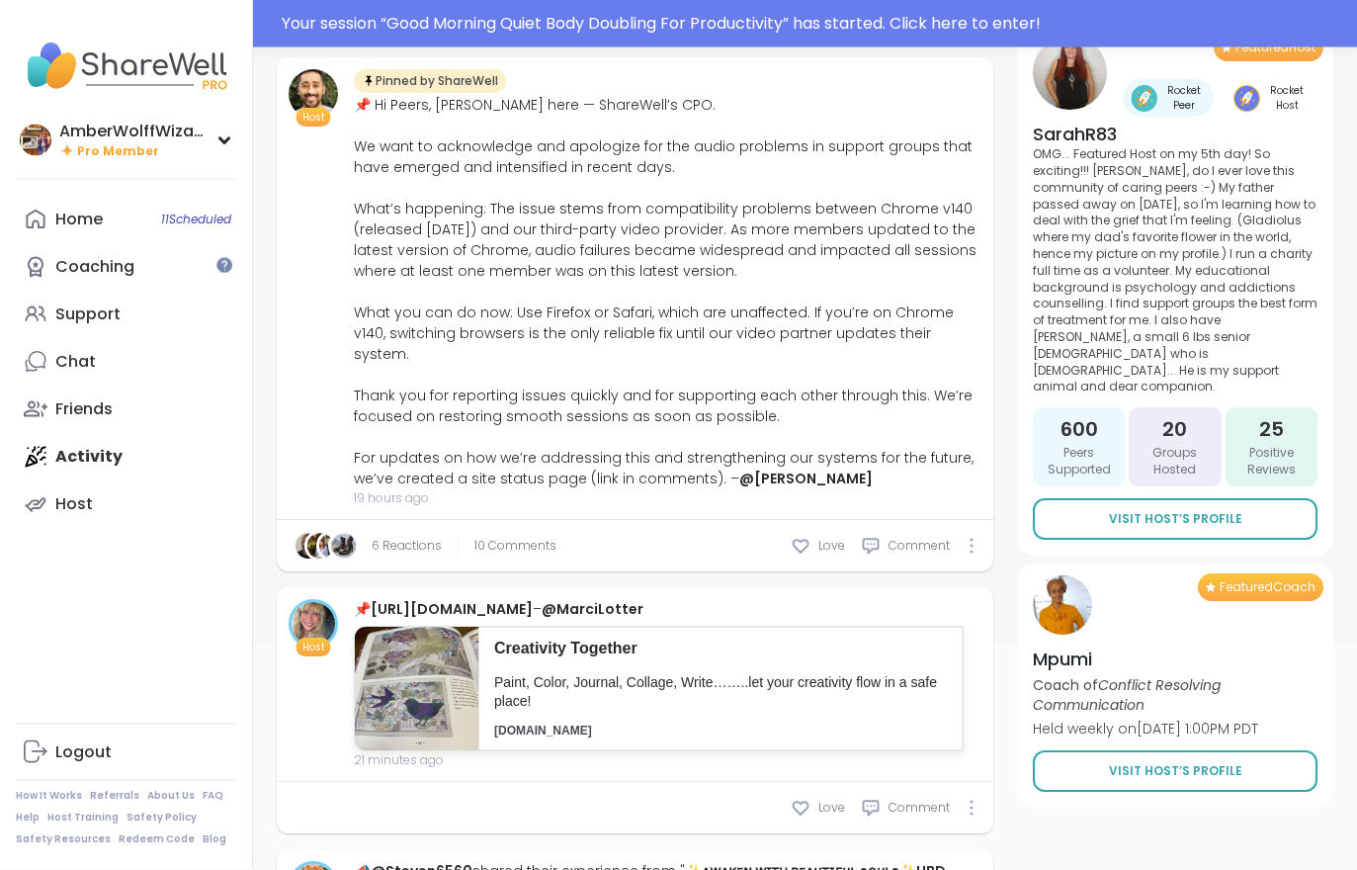
scroll to position [356, 0]
click at [502, 537] on span "10 Comments" at bounding box center [516, 546] width 82 height 18
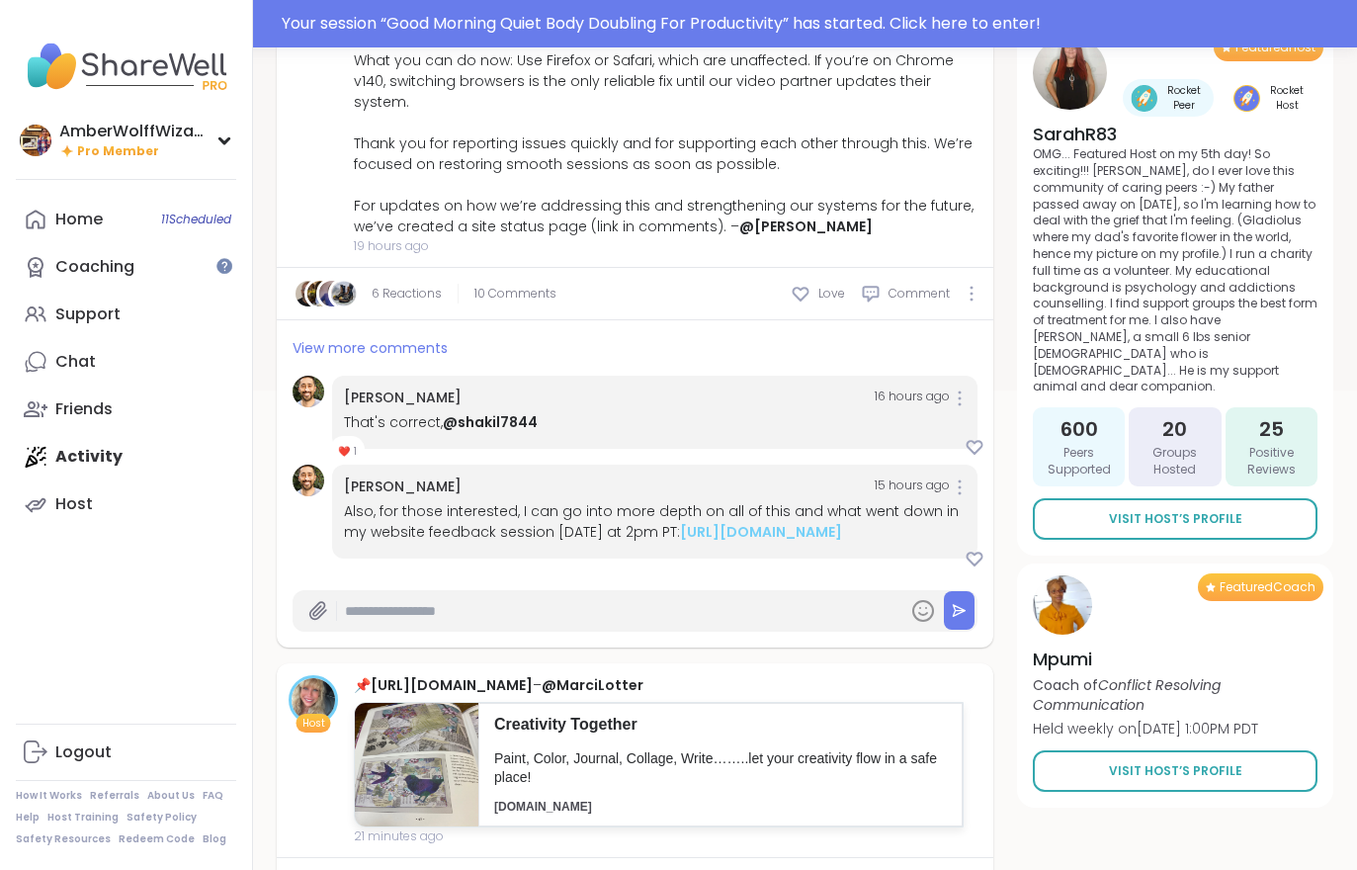
scroll to position [606, 0]
click at [345, 340] on div "View more comments" at bounding box center [635, 342] width 717 height 40
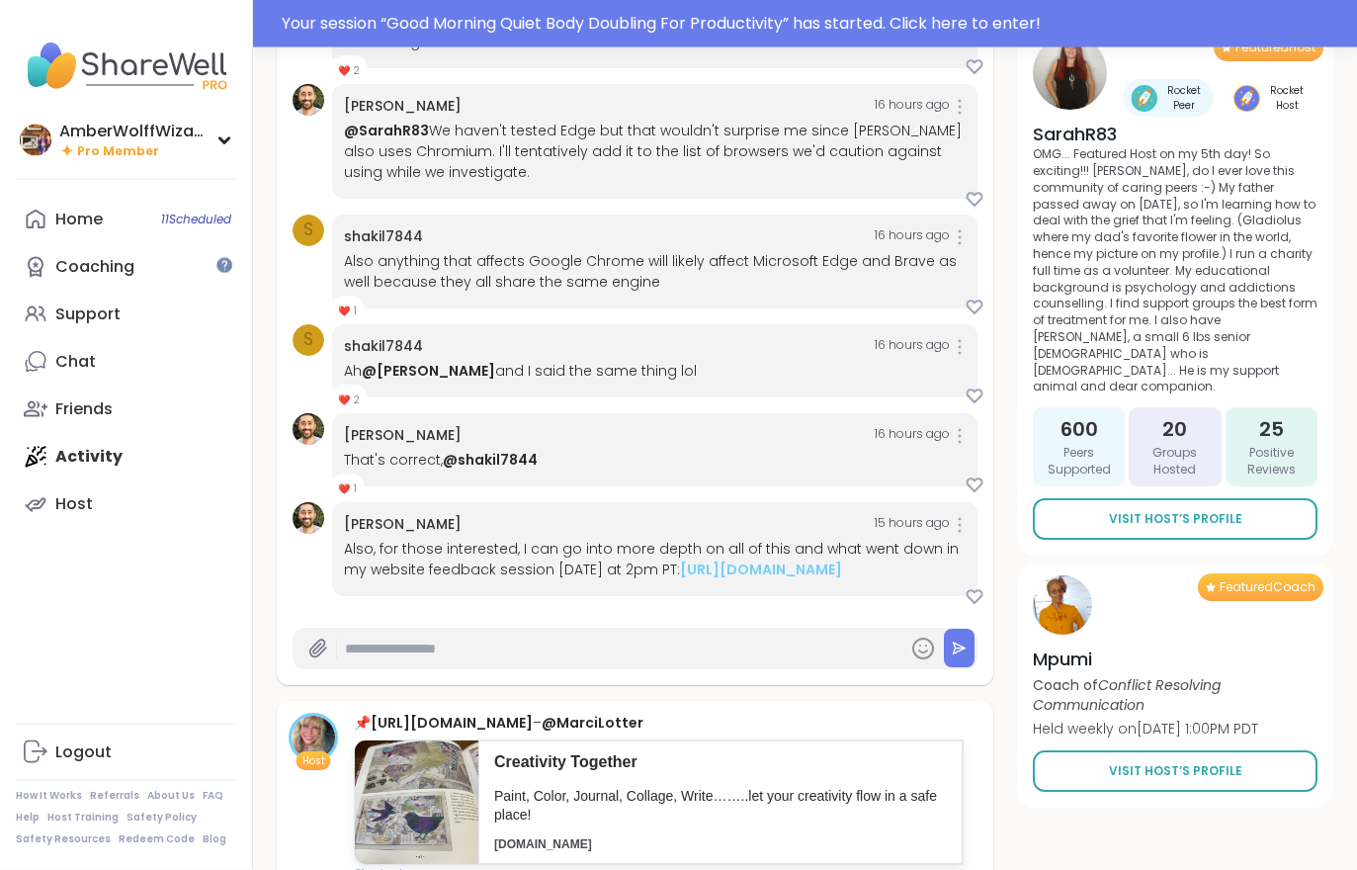
scroll to position [1119, 0]
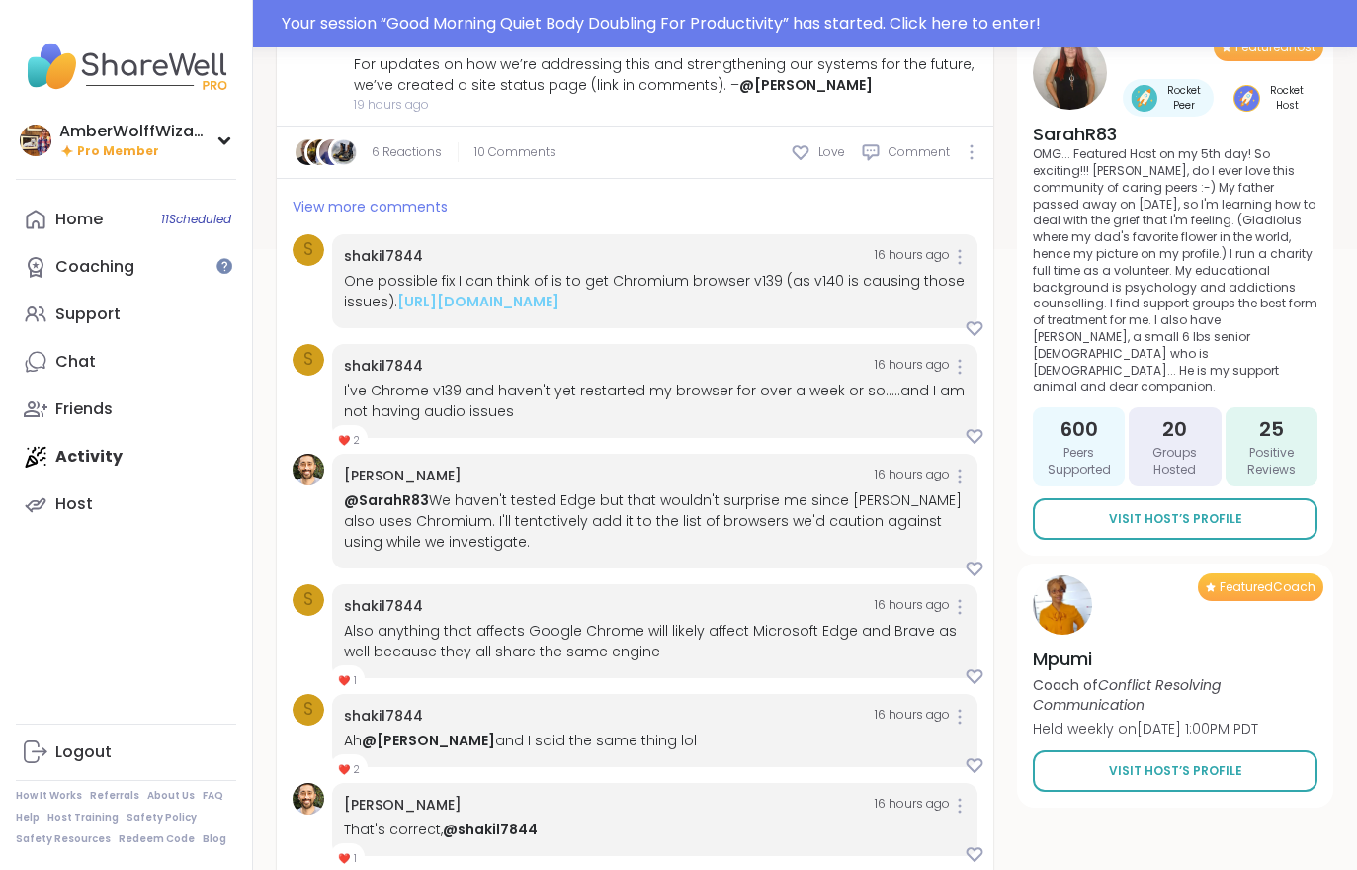
type textarea "*"
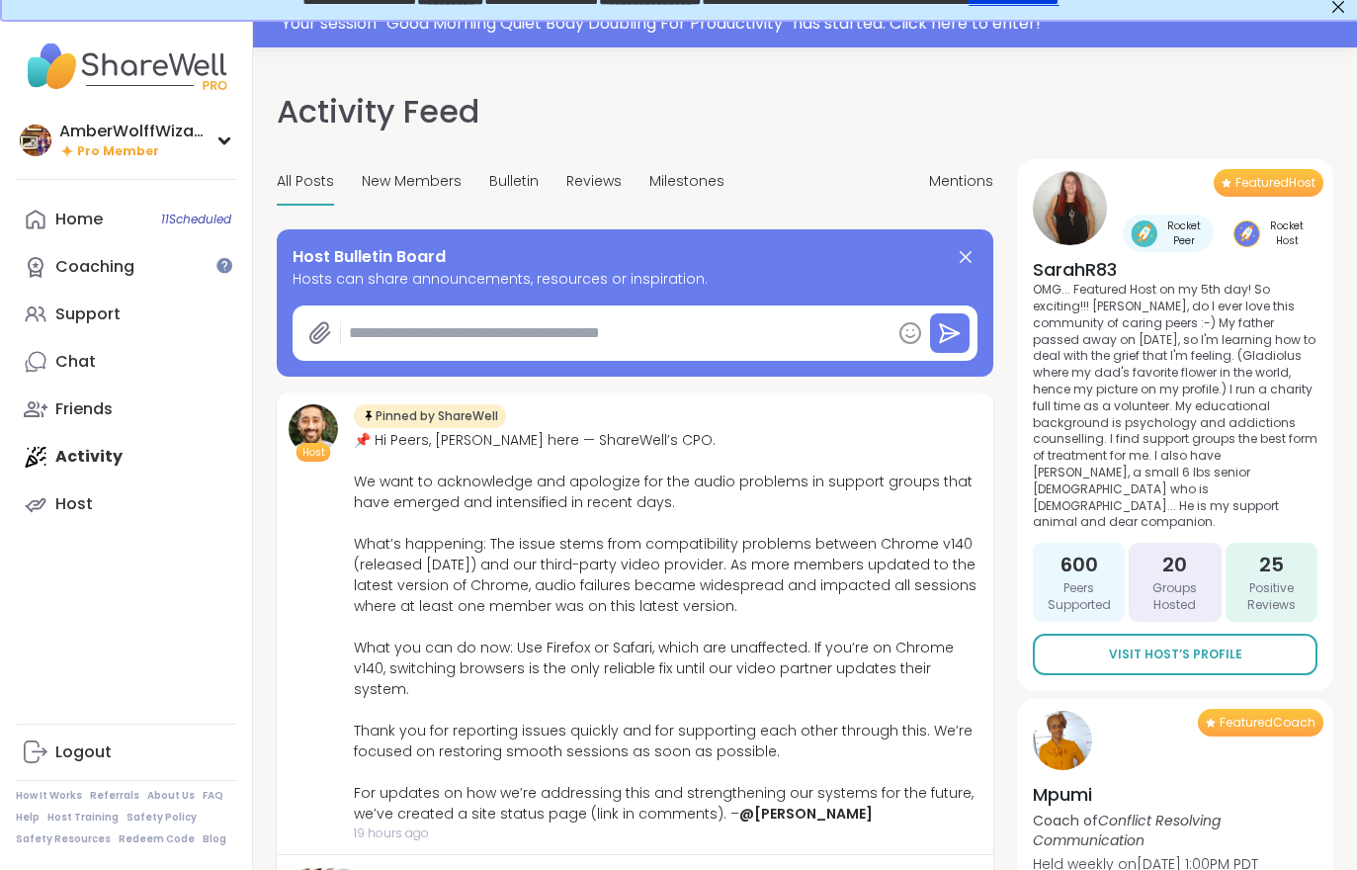
scroll to position [0, 0]
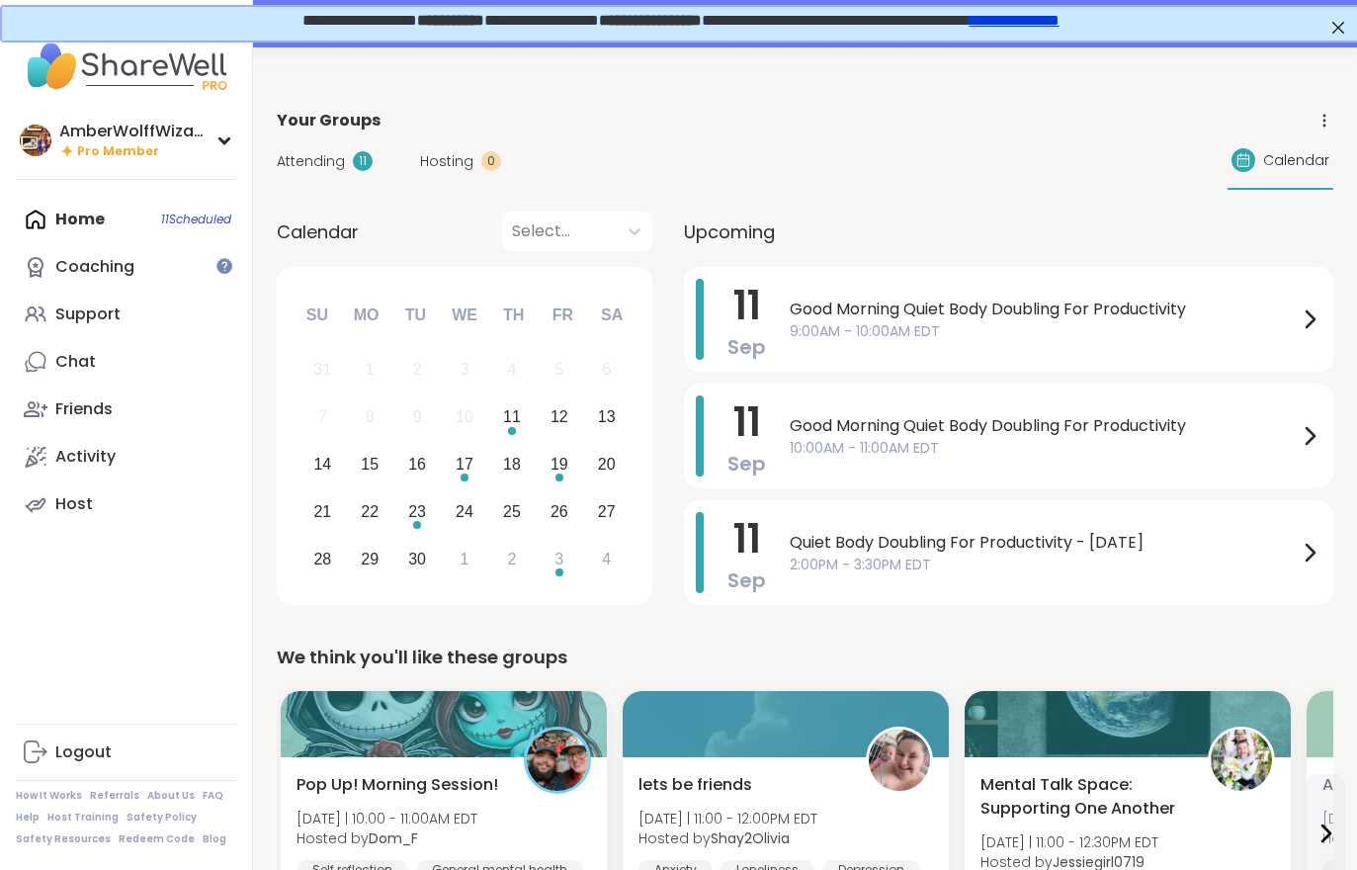
click at [320, 162] on span "Attending" at bounding box center [311, 161] width 68 height 21
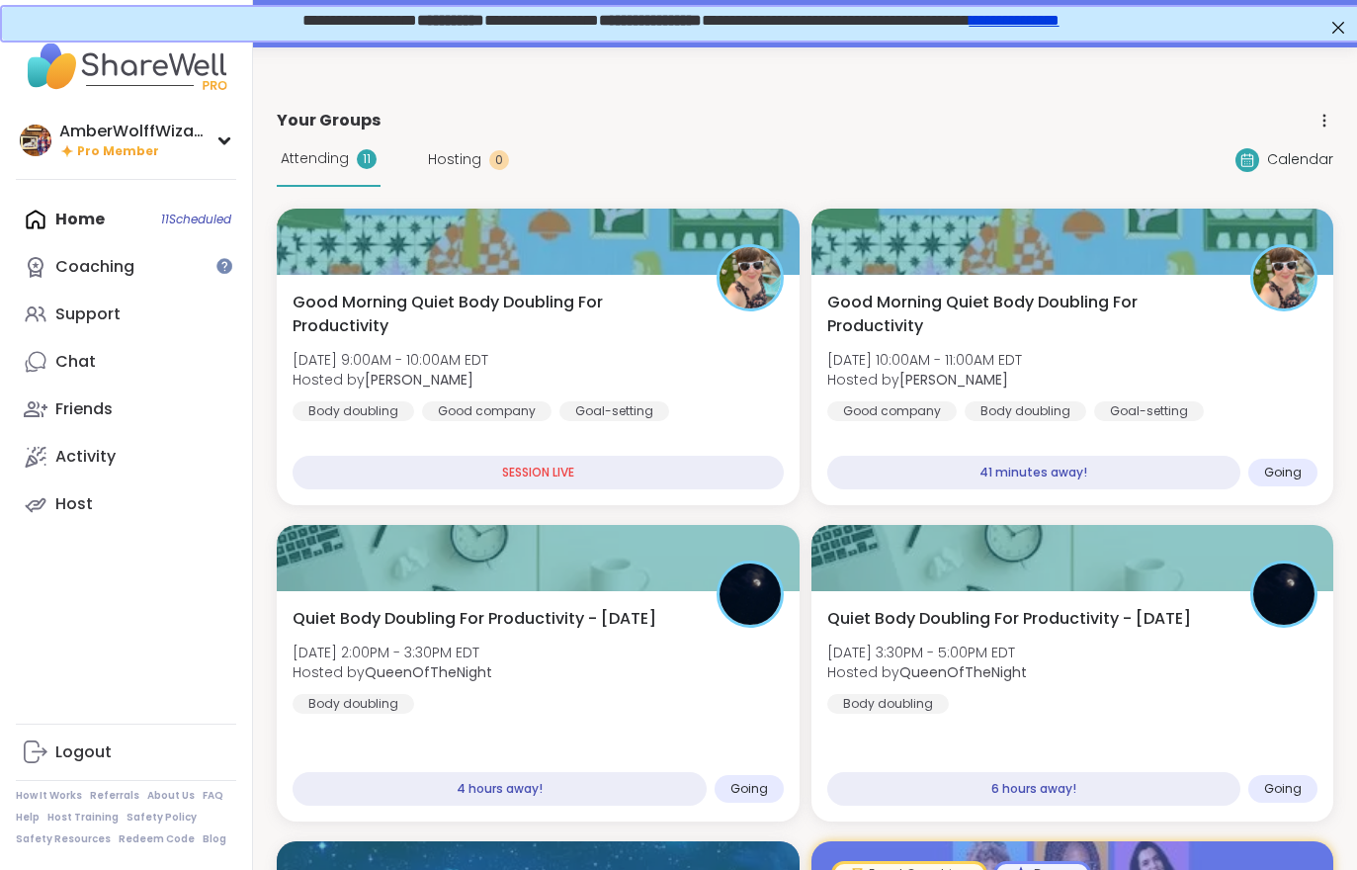
click at [455, 327] on span "Good Morning Quiet Body Doubling For Productivity" at bounding box center [494, 314] width 402 height 47
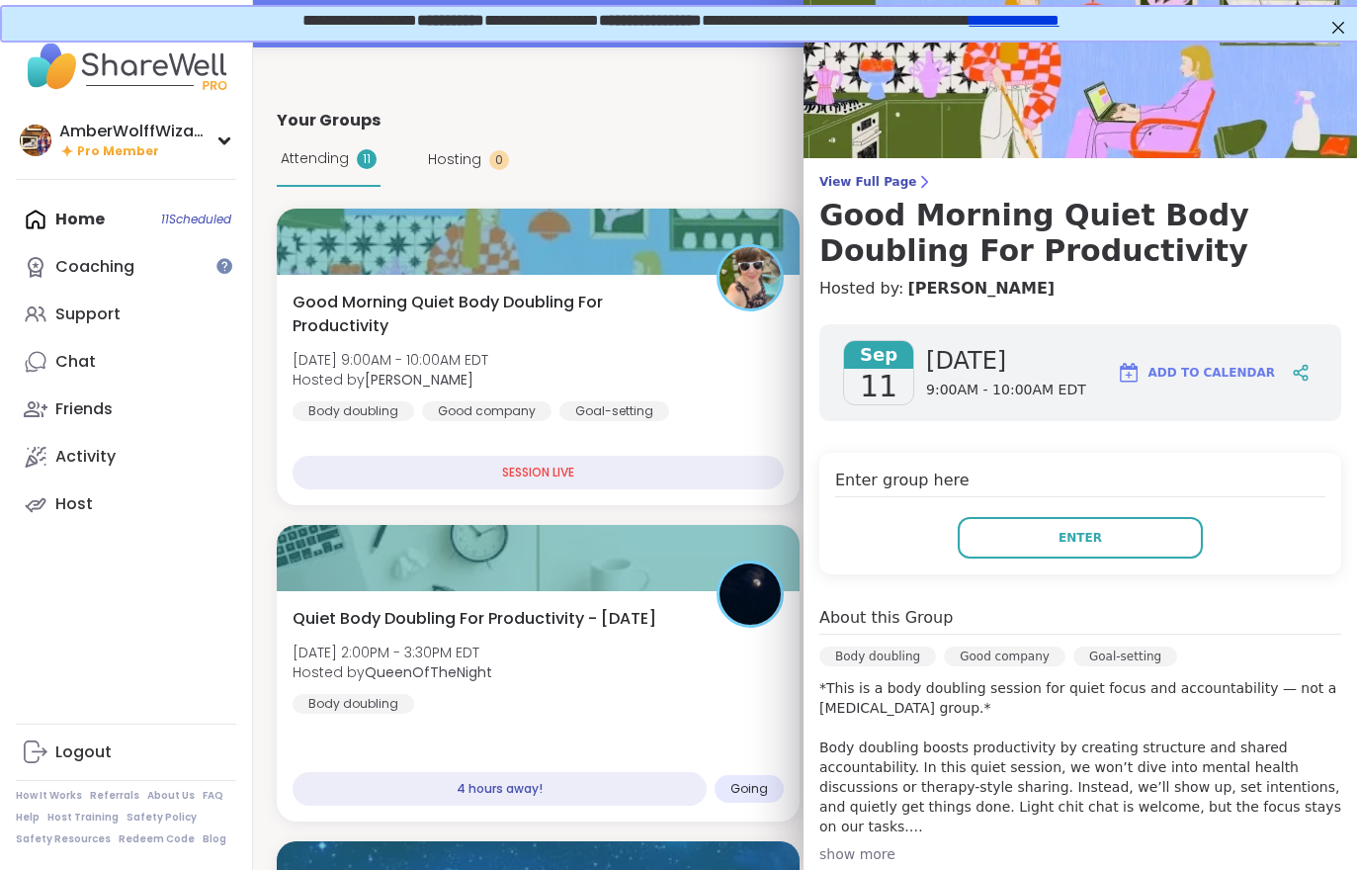
click at [1007, 553] on button "Enter" at bounding box center [1080, 538] width 245 height 42
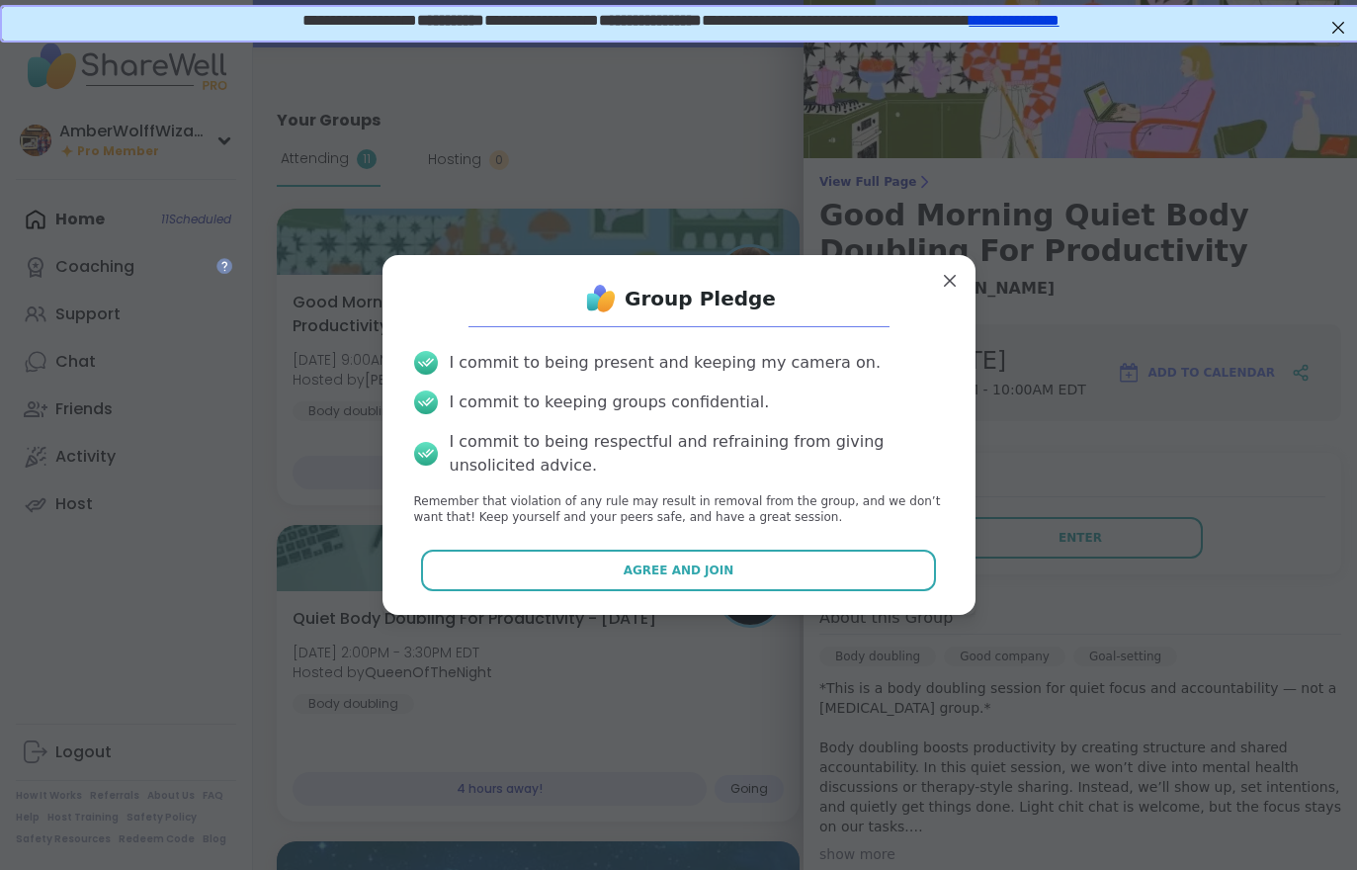
click at [729, 588] on button "Agree and Join" at bounding box center [678, 571] width 515 height 42
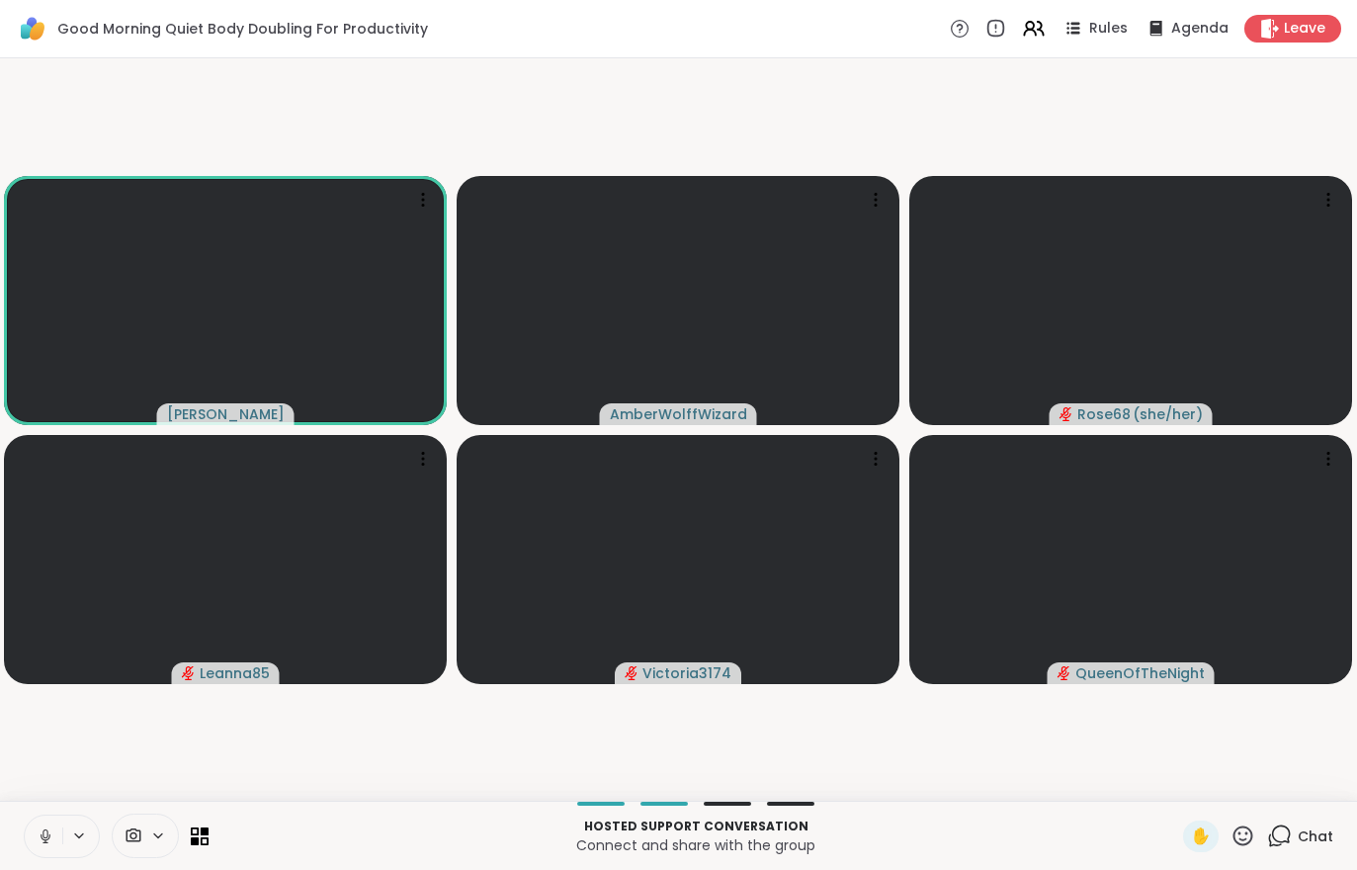
click at [1310, 831] on span "Chat" at bounding box center [1316, 836] width 36 height 20
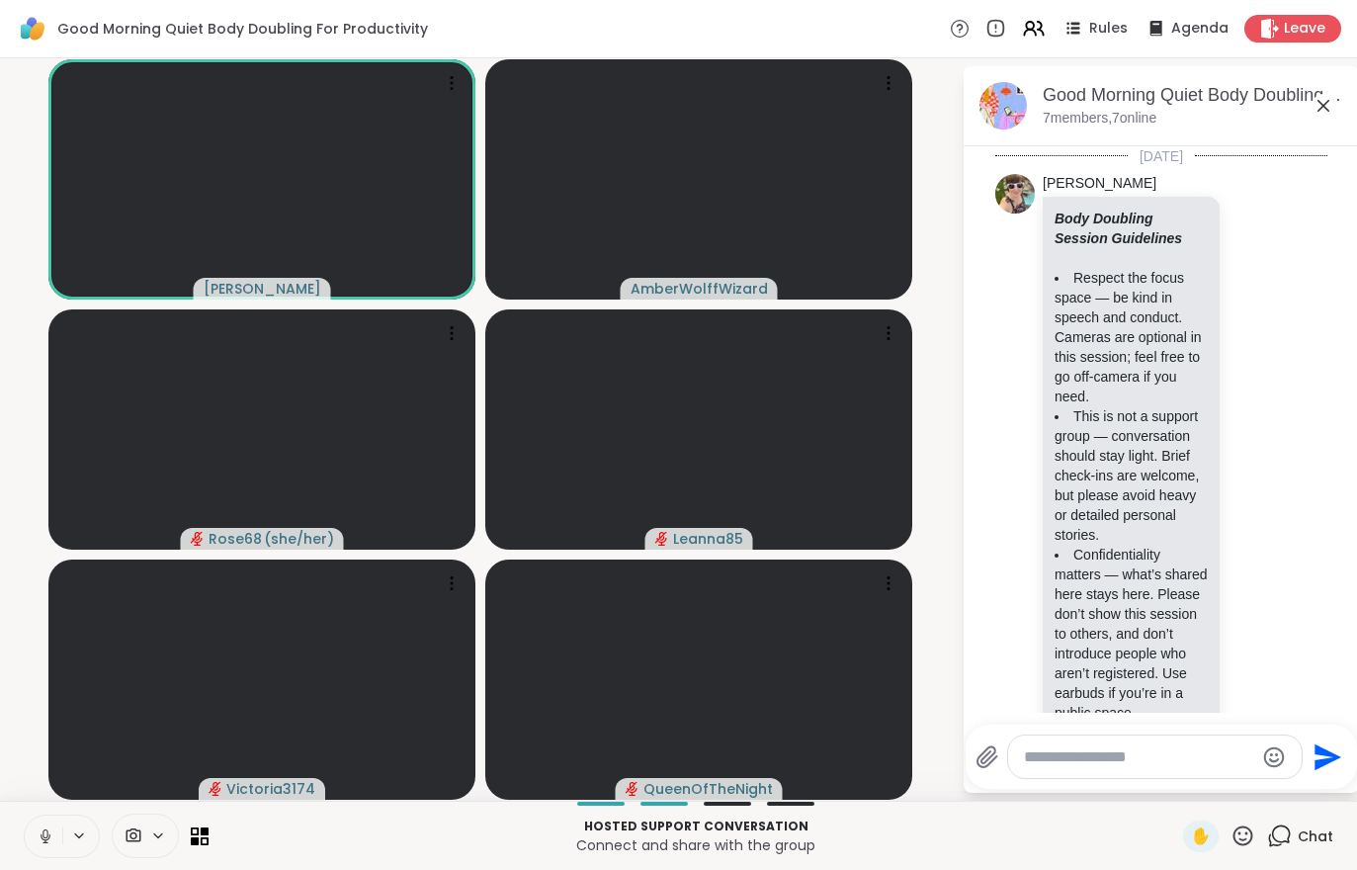
scroll to position [986, 0]
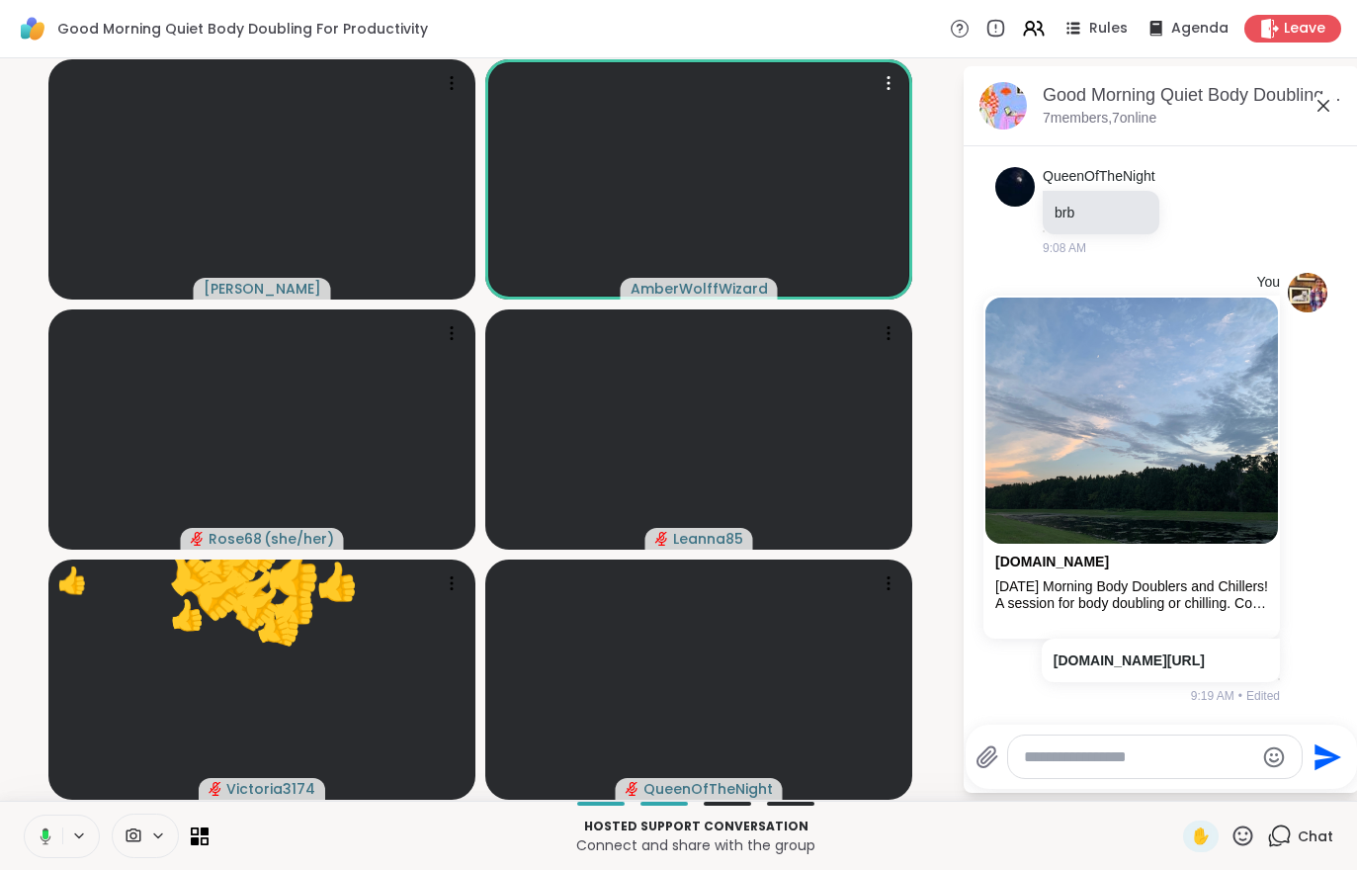
click at [682, 171] on video at bounding box center [698, 179] width 427 height 240
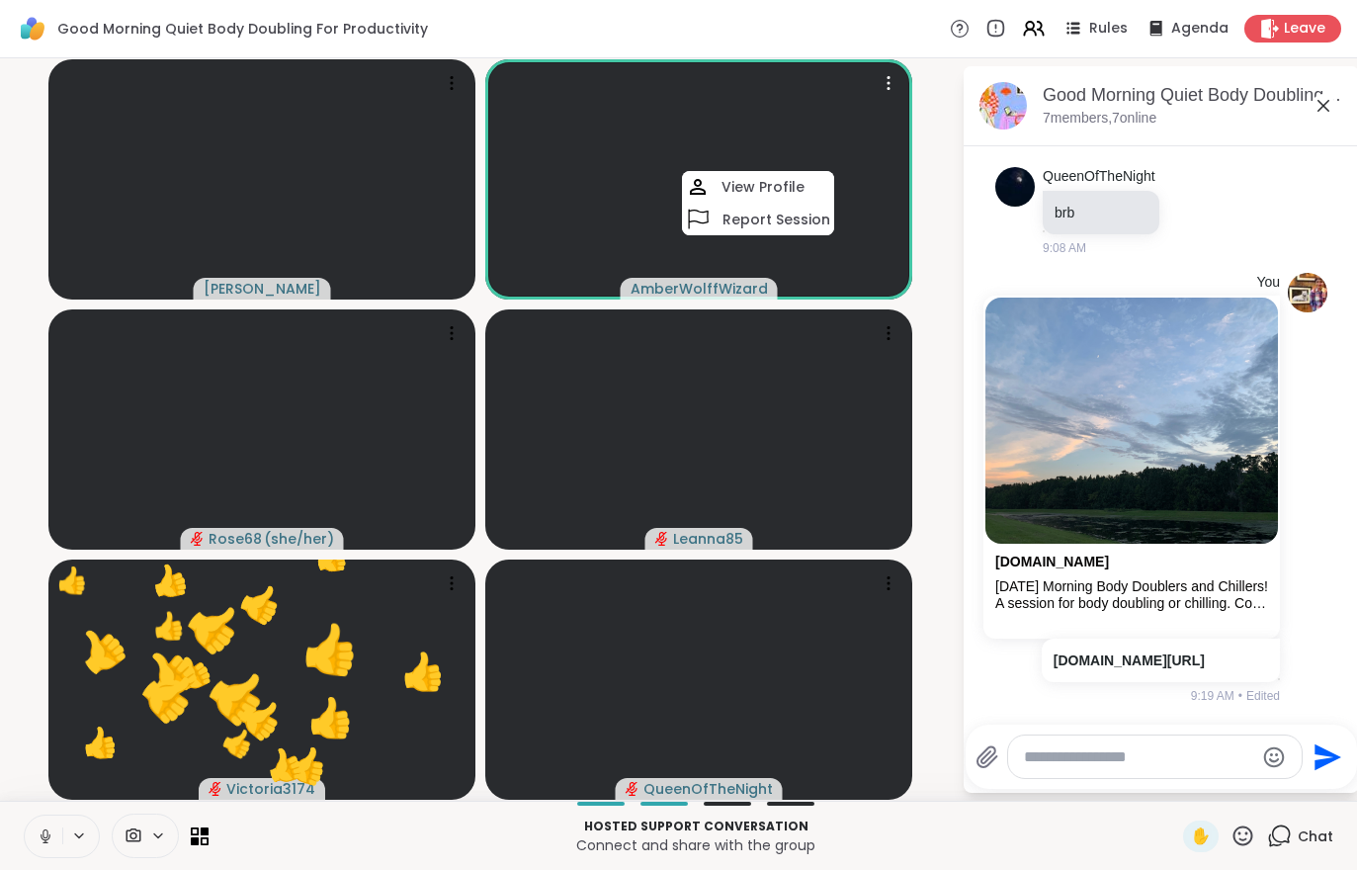
click at [736, 181] on h4 "View Profile" at bounding box center [763, 187] width 83 height 20
